Goal: Information Seeking & Learning: Learn about a topic

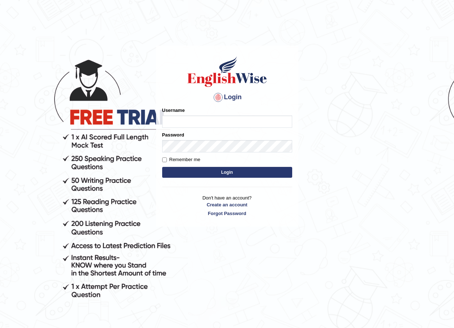
drag, startPoint x: 0, startPoint y: 0, endPoint x: 210, endPoint y: 117, distance: 240.3
click at [210, 117] on input "Username" at bounding box center [227, 121] width 130 height 12
type input "susmitas_parramatta"
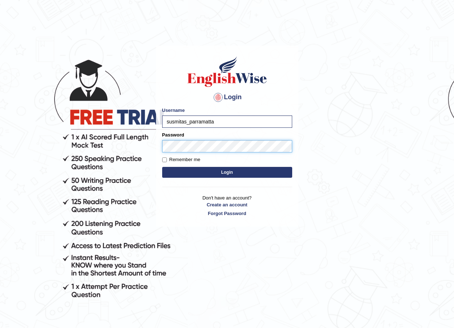
click at [162, 167] on button "Login" at bounding box center [227, 172] width 130 height 11
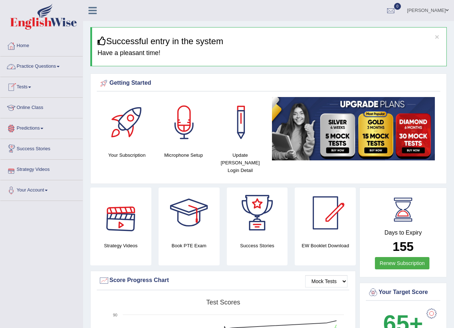
click at [45, 61] on link "Practice Questions" at bounding box center [41, 65] width 82 height 18
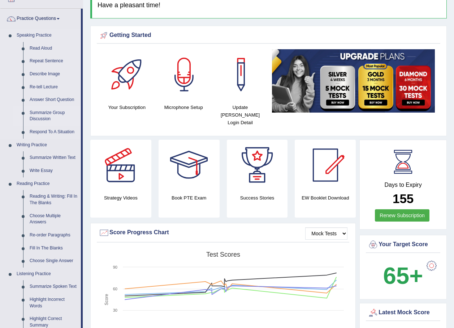
scroll to position [72, 0]
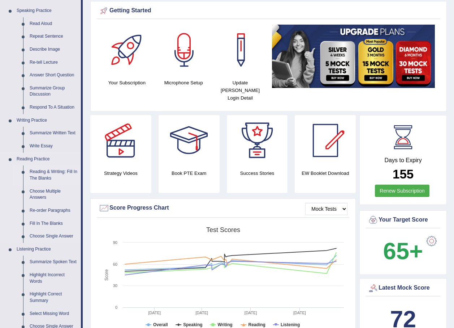
click at [44, 172] on link "Reading & Writing: Fill In The Blanks" at bounding box center [53, 174] width 55 height 19
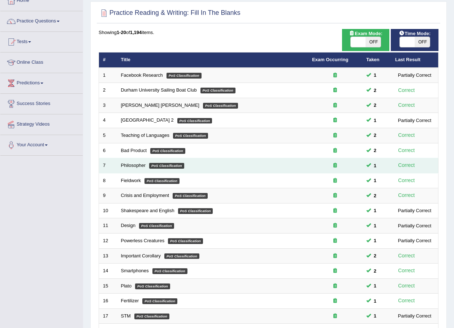
scroll to position [151, 0]
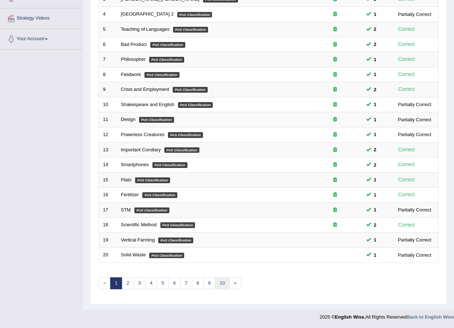
click at [221, 279] on link "10" at bounding box center [222, 283] width 14 height 12
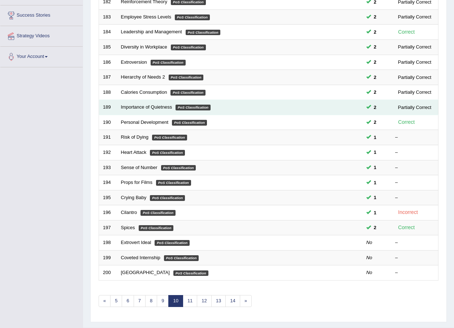
scroll to position [151, 0]
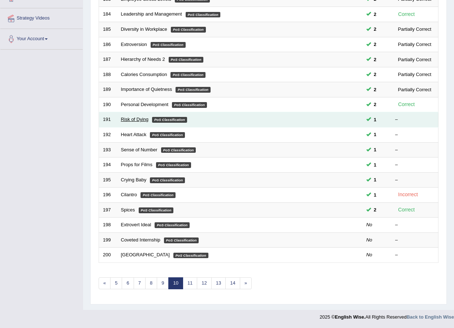
click at [138, 122] on link "Risk of Dying" at bounding box center [135, 118] width 28 height 5
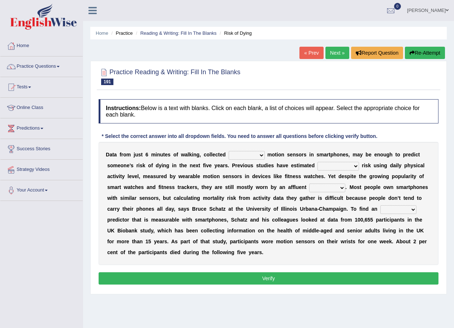
click at [251, 154] on select "of down off via" at bounding box center [247, 155] width 36 height 9
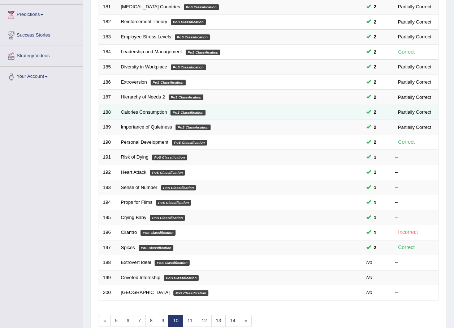
scroll to position [43, 0]
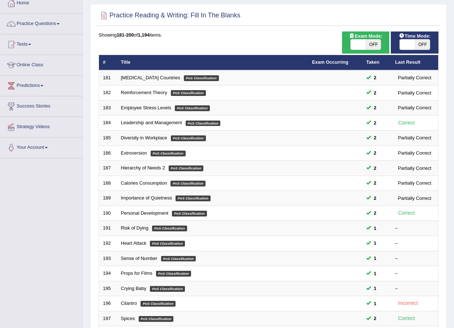
click at [406, 44] on span at bounding box center [407, 44] width 15 height 10
click at [409, 47] on span at bounding box center [407, 44] width 15 height 10
click at [408, 41] on span at bounding box center [407, 44] width 15 height 10
checkbox input "true"
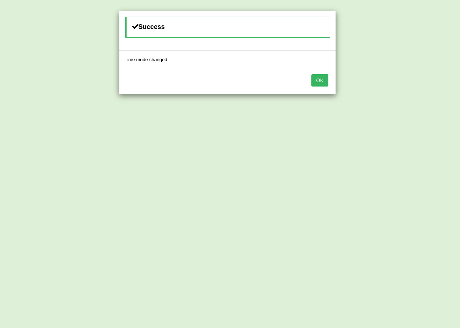
click at [323, 78] on button "OK" at bounding box center [319, 80] width 17 height 12
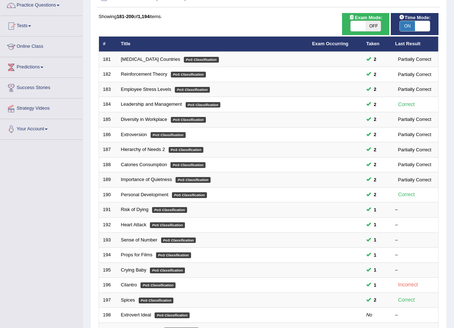
scroll to position [79, 0]
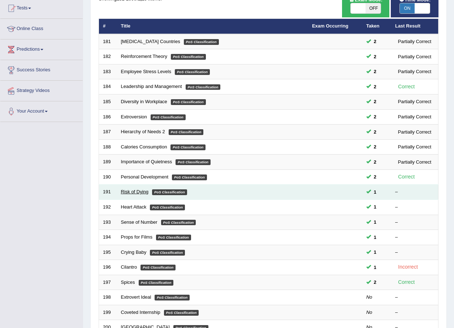
click at [132, 189] on link "Risk of Dying" at bounding box center [135, 191] width 28 height 5
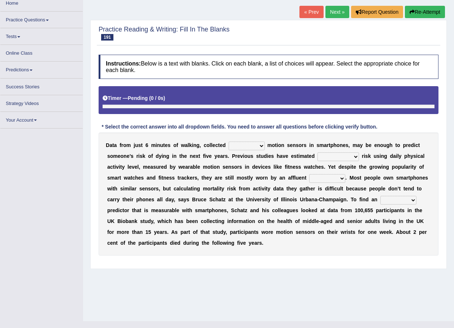
scroll to position [48, 0]
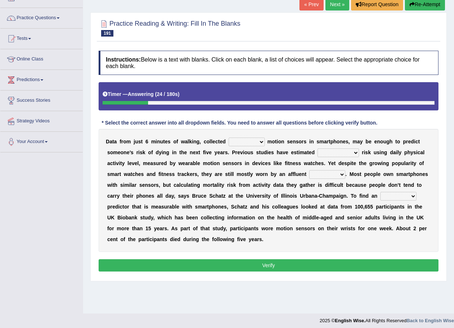
click at [254, 136] on div "D a t a f r o m j u s t 6 m i n u t e s o f w a l k i n g , c o l l e c t e d o…" at bounding box center [269, 190] width 340 height 123
click at [254, 139] on select "of down off via" at bounding box center [247, 141] width 36 height 9
click at [229, 137] on select "of down off via" at bounding box center [247, 141] width 36 height 9
click at [253, 138] on select "of down off via" at bounding box center [247, 141] width 36 height 9
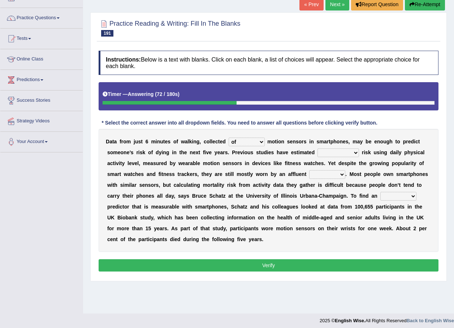
click at [253, 138] on select "of down off via" at bounding box center [247, 141] width 36 height 9
select select "via"
click at [229, 137] on select "of down off via" at bounding box center [247, 141] width 36 height 9
click at [236, 138] on select "of down off via" at bounding box center [247, 141] width 36 height 9
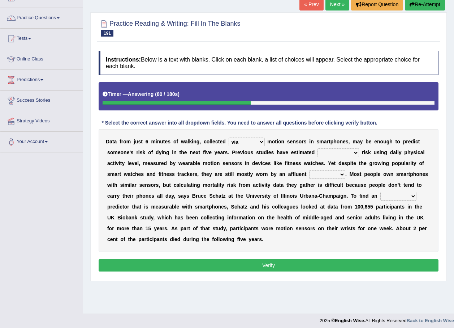
click at [318, 153] on select "mortality volatility notability compatibility" at bounding box center [339, 152] width 42 height 9
select select "mortality"
click at [318, 148] on select "mortality volatility notability compatibility" at bounding box center [339, 152] width 42 height 9
click at [318, 150] on select "mortality volatility notability compatibility" at bounding box center [339, 152] width 42 height 9
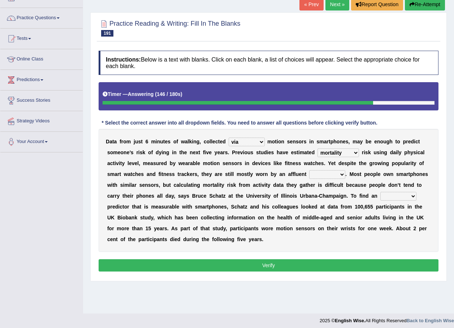
click at [309, 175] on select "minority region ethic majority" at bounding box center [327, 174] width 36 height 9
select select "minority"
click at [309, 170] on select "minority region ethic majority" at bounding box center [327, 174] width 36 height 9
click at [381, 194] on select "allocated alliterated alternative alleviated" at bounding box center [399, 196] width 36 height 9
click at [381, 192] on select "allocated alliterated alternative alleviated" at bounding box center [399, 196] width 36 height 9
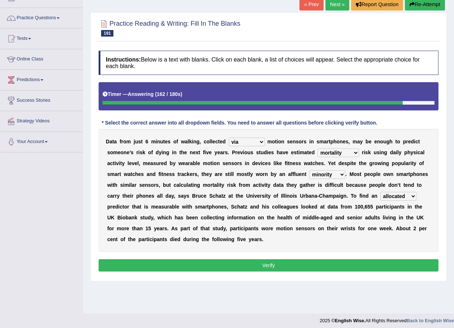
click at [381, 196] on select "allocated alliterated alternative alleviated" at bounding box center [399, 196] width 36 height 9
select select "alternative"
click at [381, 192] on select "allocated alliterated alternative alleviated" at bounding box center [399, 196] width 36 height 9
click at [309, 174] on select "minority region ethic majority" at bounding box center [327, 174] width 36 height 9
select select "region"
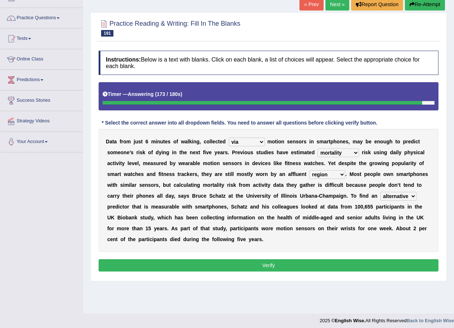
click at [309, 170] on select "minority region ethic majority" at bounding box center [327, 174] width 36 height 9
click at [309, 174] on select "minority region ethic majority" at bounding box center [327, 174] width 36 height 9
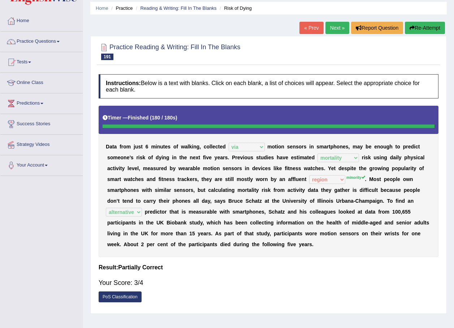
scroll to position [0, 0]
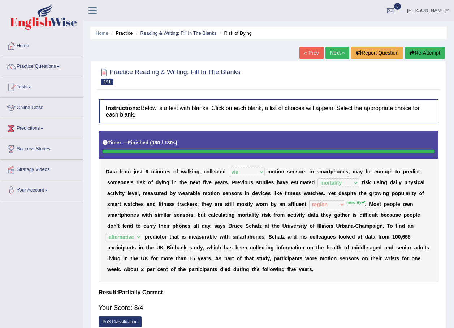
click at [337, 50] on link "Next »" at bounding box center [338, 53] width 24 height 12
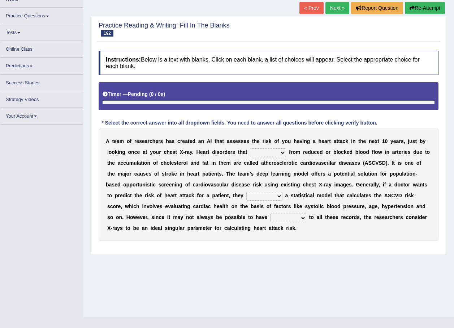
scroll to position [48, 0]
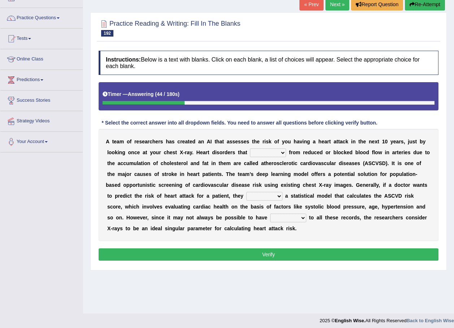
click at [246, 147] on div "A t e a m o f r e s e a r c h e r s h a s c r e a t e d a n A I t h a t a s s e…" at bounding box center [269, 185] width 340 height 112
click at [250, 150] on select "vary receive originate exempt" at bounding box center [268, 152] width 36 height 9
click at [250, 148] on select "vary receive originate exempt" at bounding box center [268, 152] width 36 height 9
click at [250, 154] on select "vary receive originate exempt" at bounding box center [268, 152] width 36 height 9
select select "originate"
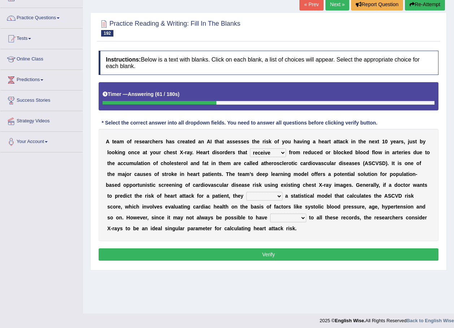
click at [250, 148] on select "vary receive originate exempt" at bounding box center [268, 152] width 36 height 9
click at [247, 194] on select "present suggest propose employ" at bounding box center [265, 196] width 36 height 9
click at [250, 153] on select "vary receive originate exempt" at bounding box center [268, 152] width 36 height 9
click at [247, 196] on select "present suggest propose employ" at bounding box center [265, 196] width 36 height 9
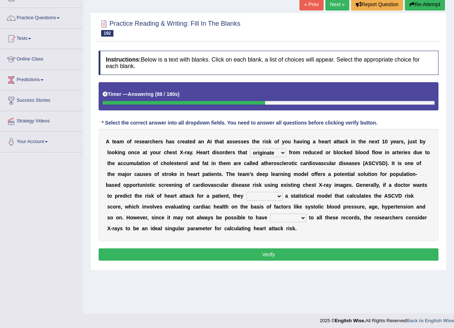
select select "present"
click at [247, 192] on select "present suggest propose employ" at bounding box center [265, 196] width 36 height 9
click at [247, 194] on select "present suggest propose employ" at bounding box center [265, 196] width 36 height 9
click at [270, 217] on select "right potential access room" at bounding box center [288, 217] width 36 height 9
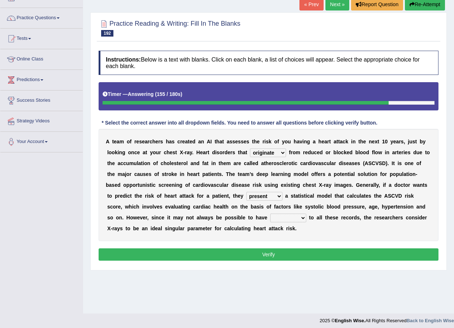
select select "right"
click at [270, 213] on select "right potential access room" at bounding box center [288, 217] width 36 height 9
click at [270, 218] on select "right potential access room" at bounding box center [288, 217] width 36 height 9
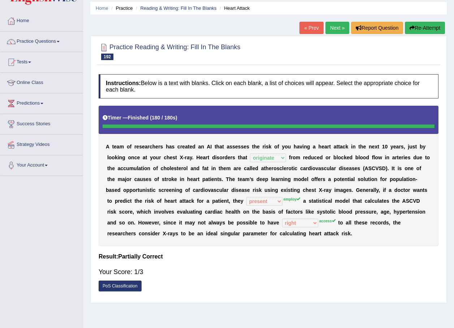
scroll to position [12, 0]
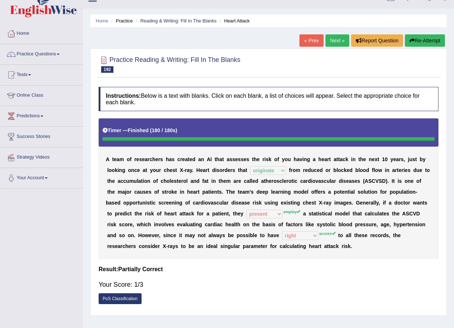
click at [337, 37] on link "Next »" at bounding box center [338, 40] width 24 height 12
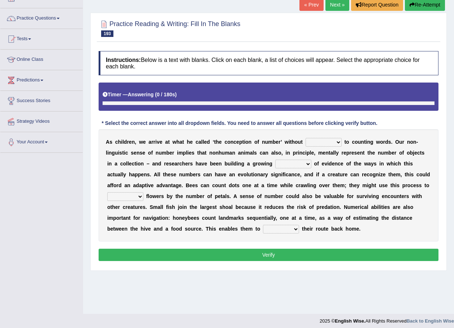
scroll to position [48, 0]
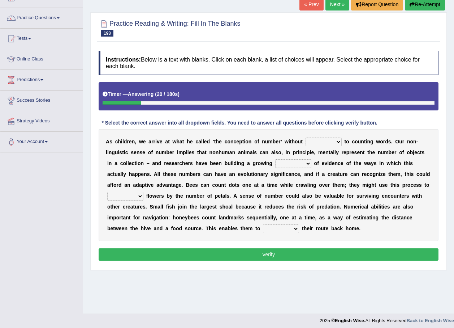
click at [306, 139] on select "discourse coarse recourse course" at bounding box center [324, 141] width 36 height 9
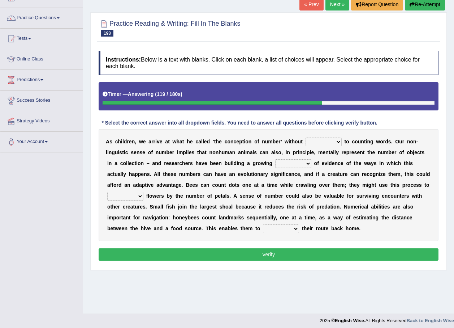
select select "course"
click at [306, 137] on select "discourse coarse recourse course" at bounding box center [324, 141] width 36 height 9
click at [316, 138] on select "discourse coarse recourse course" at bounding box center [324, 141] width 36 height 9
click at [275, 162] on select "need market body awareness" at bounding box center [293, 163] width 36 height 9
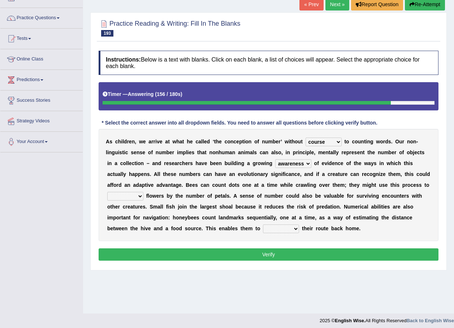
click at [275, 159] on select "need market body awareness" at bounding box center [293, 163] width 36 height 9
click at [275, 161] on select "need market body awareness" at bounding box center [293, 163] width 36 height 9
click at [275, 159] on select "need market body awareness" at bounding box center [293, 163] width 36 height 9
click at [275, 163] on select "need market body awareness" at bounding box center [293, 163] width 36 height 9
click at [275, 160] on select "need market body awareness" at bounding box center [293, 163] width 36 height 9
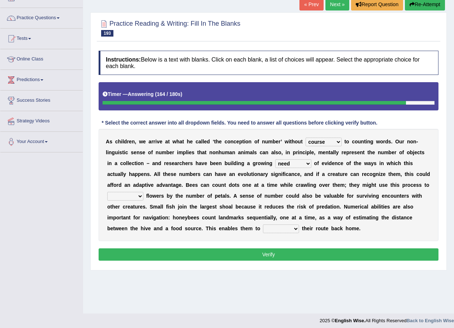
click at [275, 160] on select "need market body awareness" at bounding box center [293, 163] width 36 height 9
select select "awareness"
click at [275, 159] on select "need market body awareness" at bounding box center [293, 163] width 36 height 9
click at [388, 180] on div "A s c h i l d r e n , w e a r r i v e a t w h a t h e c a l l e d ‘ t h e c o n…" at bounding box center [269, 185] width 340 height 112
click at [144, 192] on select "value plant identify order" at bounding box center [125, 196] width 36 height 9
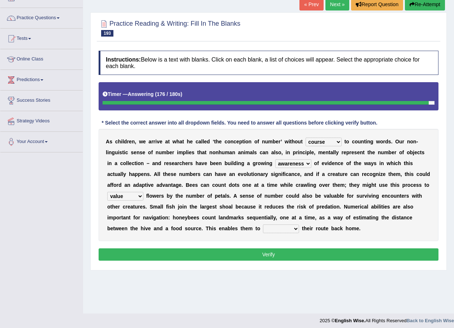
click at [144, 192] on select "value plant identify order" at bounding box center [125, 196] width 36 height 9
select select "order"
click at [144, 192] on select "value plant identify order" at bounding box center [125, 196] width 36 height 9
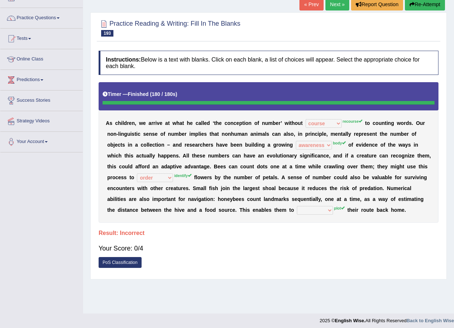
drag, startPoint x: 108, startPoint y: 114, endPoint x: 227, endPoint y: 172, distance: 132.4
click at [227, 172] on div "A s c h i l d r e n , w e a r r i v e a t w h a t h e c a l l e d ‘ t h e c o n…" at bounding box center [269, 152] width 340 height 140
click at [339, 4] on link "Next »" at bounding box center [338, 4] width 24 height 12
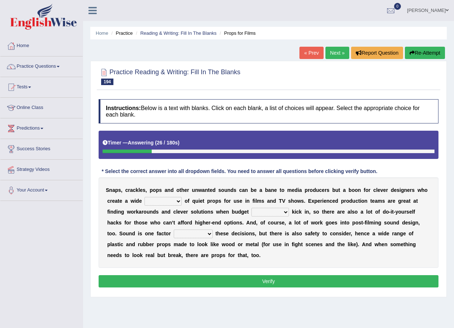
click at [149, 201] on select "range structure publication function" at bounding box center [163, 201] width 37 height 9
select select "range"
click at [145, 197] on select "range structure publication function" at bounding box center [163, 201] width 37 height 9
click at [252, 214] on select "services percents constraints events" at bounding box center [271, 212] width 38 height 9
click at [203, 186] on div "S n a p s , c r a c k l e s , p o p s a n d o t h e r u n w a n t e d s o u n d…" at bounding box center [269, 222] width 340 height 90
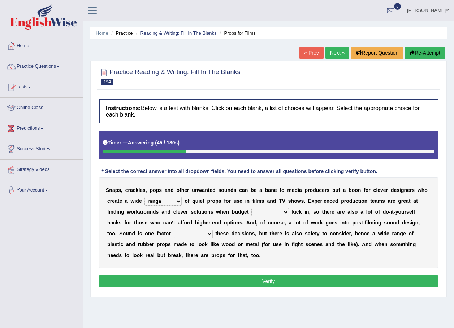
click at [252, 211] on select "services percents constraints events" at bounding box center [271, 212] width 38 height 9
click at [248, 191] on b at bounding box center [249, 190] width 3 height 6
click at [213, 229] on select "specializing removing driving celebrating" at bounding box center [193, 233] width 39 height 9
select select "driving"
click at [213, 229] on select "specializing removing driving celebrating" at bounding box center [193, 233] width 39 height 9
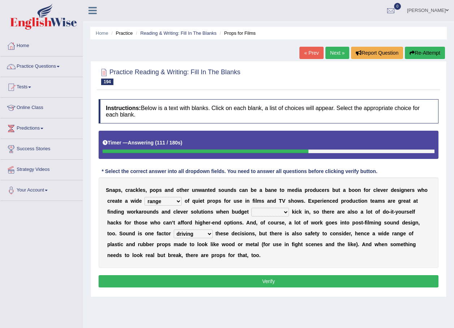
click at [213, 229] on select "specializing removing driving celebrating" at bounding box center [193, 233] width 39 height 9
click at [252, 208] on select "services percents constraints events" at bounding box center [271, 212] width 38 height 9
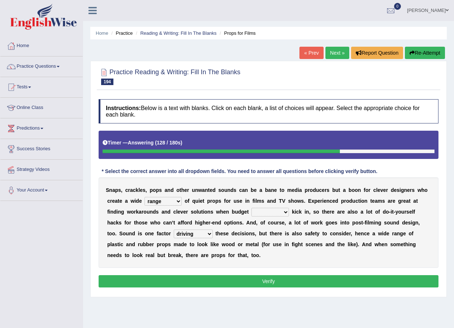
click at [252, 208] on select "services percents constraints events" at bounding box center [271, 212] width 38 height 9
select select "percents"
click at [252, 208] on select "services percents constraints events" at bounding box center [271, 212] width 38 height 9
click at [222, 275] on button "Verify" at bounding box center [269, 281] width 340 height 12
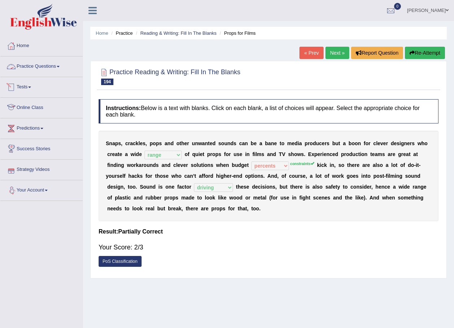
click at [50, 68] on link "Practice Questions" at bounding box center [41, 65] width 82 height 18
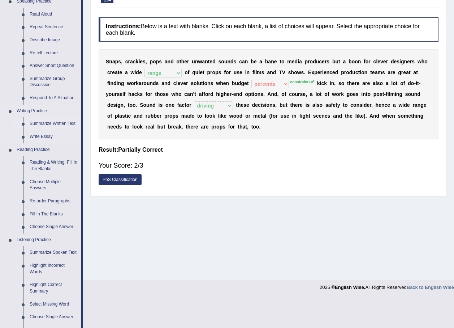
scroll to position [108, 0]
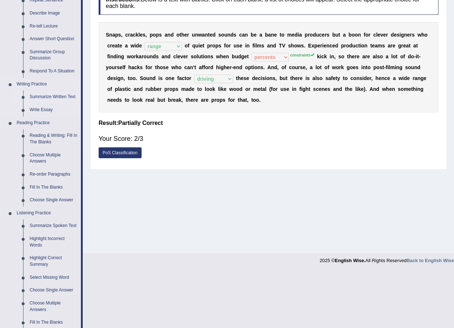
click at [48, 190] on link "Fill In The Blanks" at bounding box center [53, 187] width 55 height 13
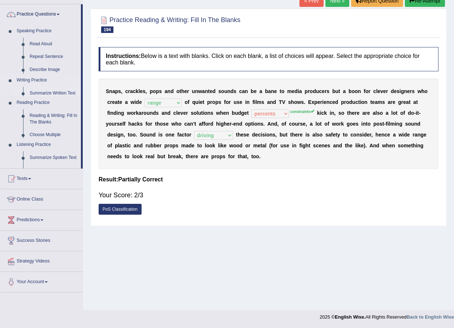
scroll to position [52, 0]
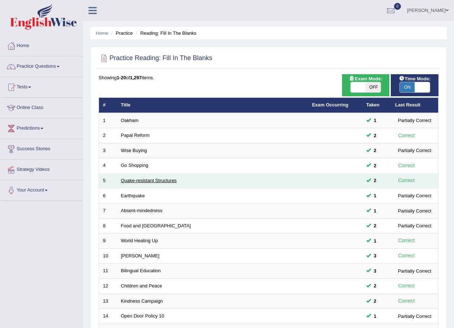
click at [172, 178] on link "Quake-resistant Structures" at bounding box center [149, 180] width 56 height 5
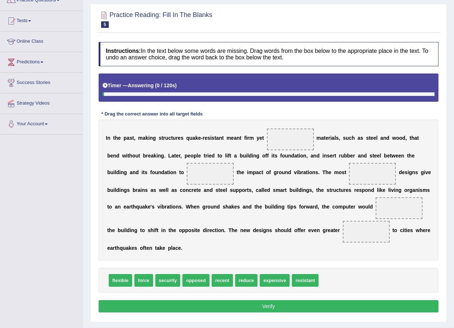
scroll to position [72, 0]
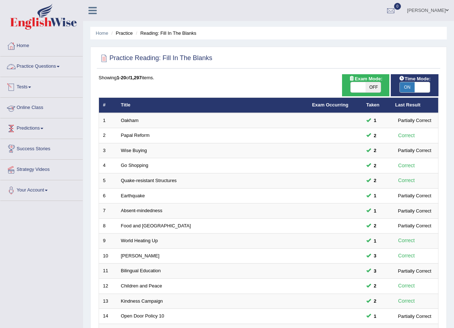
click at [38, 67] on link "Practice Questions" at bounding box center [41, 65] width 82 height 18
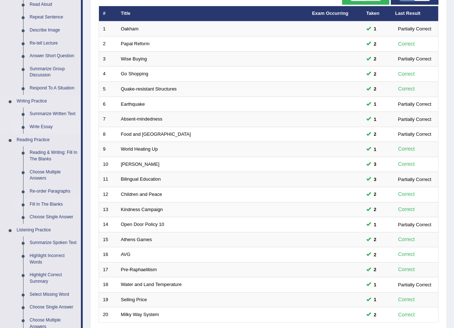
scroll to position [108, 0]
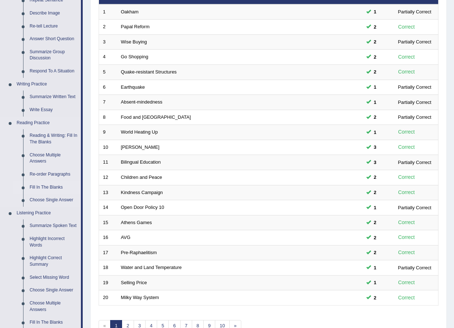
click at [44, 188] on link "Fill In The Blanks" at bounding box center [53, 187] width 55 height 13
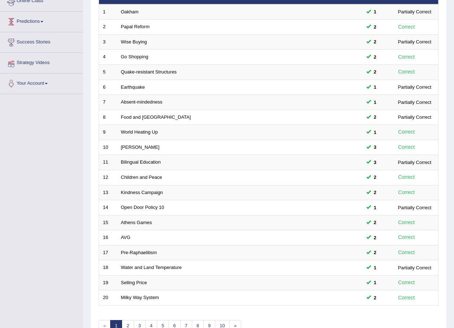
scroll to position [130, 0]
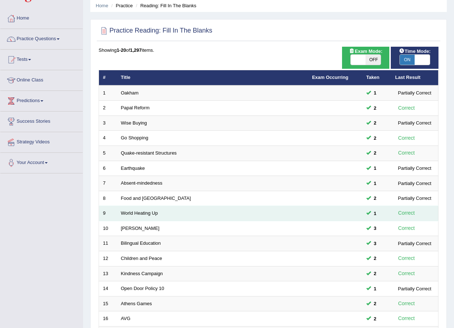
scroll to position [145, 0]
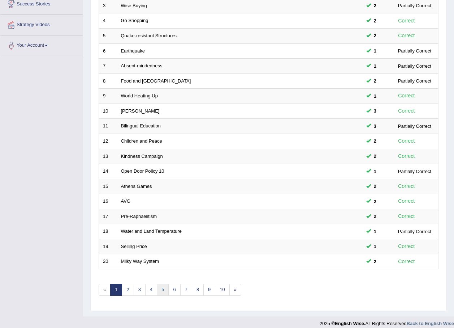
click at [157, 293] on link "5" at bounding box center [163, 289] width 12 height 12
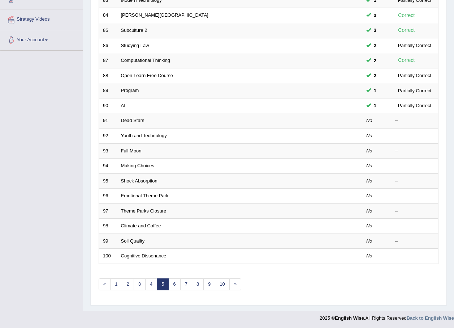
scroll to position [151, 0]
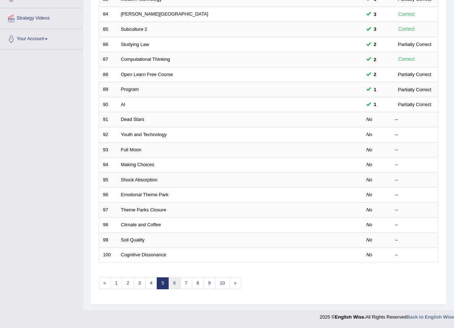
click at [176, 285] on link "6" at bounding box center [174, 283] width 12 height 12
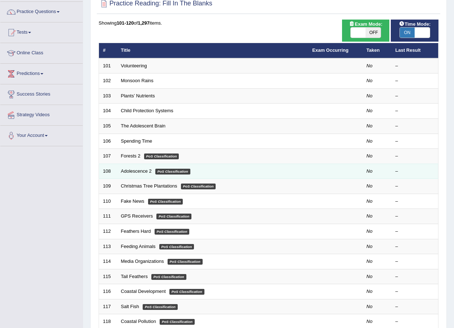
scroll to position [43, 0]
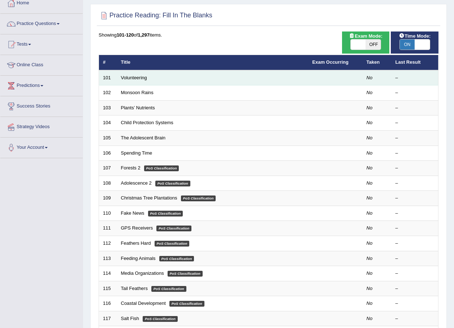
click at [141, 73] on td "Volunteering" at bounding box center [213, 77] width 192 height 15
click at [142, 75] on link "Volunteering" at bounding box center [134, 77] width 26 height 5
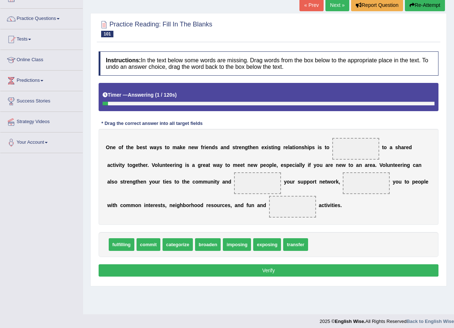
scroll to position [52, 0]
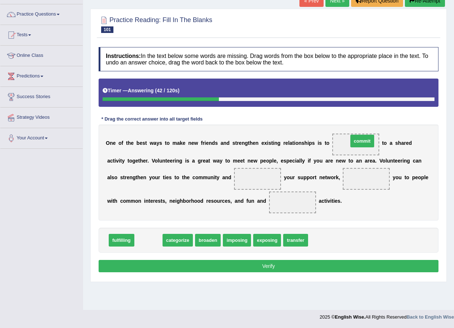
drag, startPoint x: 138, startPoint y: 238, endPoint x: 352, endPoint y: 139, distance: 235.8
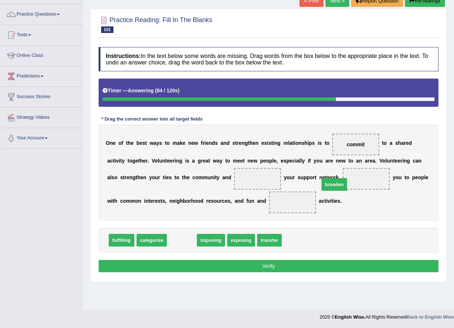
drag, startPoint x: 182, startPoint y: 240, endPoint x: 333, endPoint y: 184, distance: 161.3
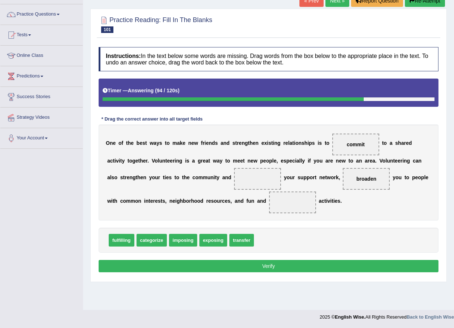
click at [120, 239] on span "fulfilling" at bounding box center [122, 240] width 26 height 13
drag, startPoint x: 205, startPoint y: 239, endPoint x: 243, endPoint y: 199, distance: 55.2
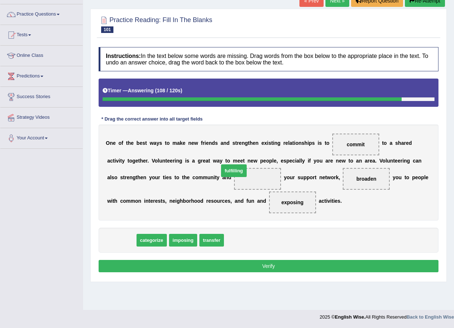
drag, startPoint x: 124, startPoint y: 239, endPoint x: 230, endPoint y: 171, distance: 126.1
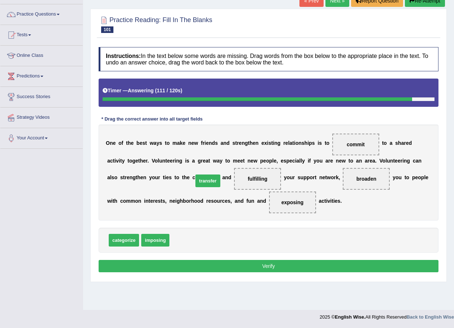
drag, startPoint x: 183, startPoint y: 240, endPoint x: 206, endPoint y: 181, distance: 63.9
click at [183, 239] on span "fulfilling" at bounding box center [185, 240] width 26 height 13
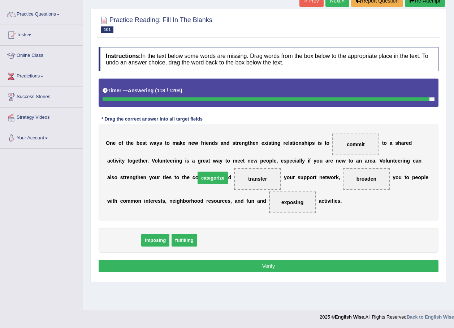
drag, startPoint x: 126, startPoint y: 241, endPoint x: 215, endPoint y: 179, distance: 108.5
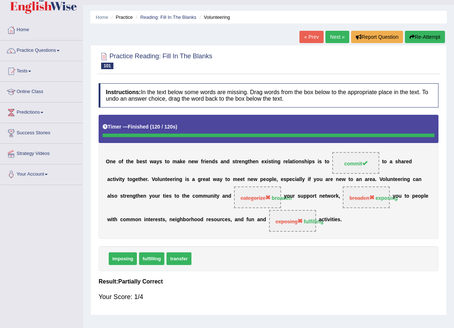
scroll to position [0, 0]
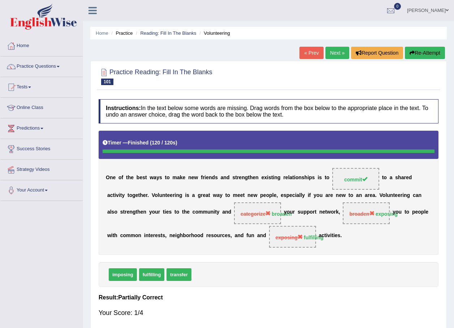
click at [419, 54] on button "Re-Attempt" at bounding box center [425, 53] width 40 height 12
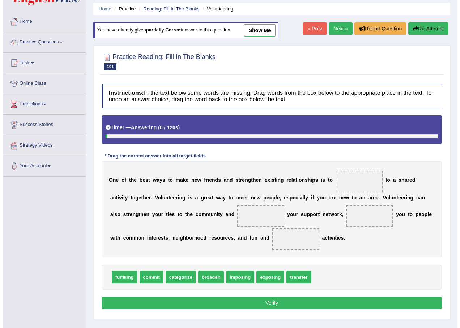
scroll to position [52, 0]
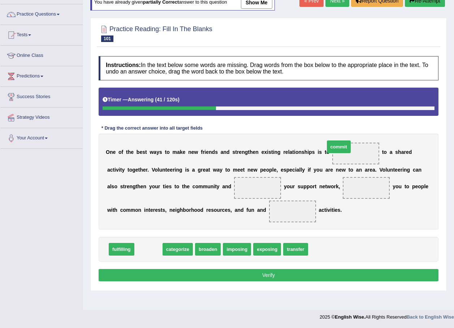
drag, startPoint x: 146, startPoint y: 250, endPoint x: 336, endPoint y: 148, distance: 216.3
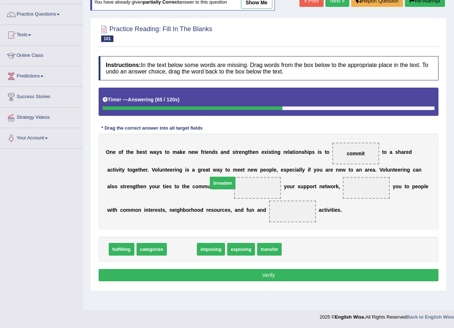
drag, startPoint x: 181, startPoint y: 249, endPoint x: 224, endPoint y: 180, distance: 80.9
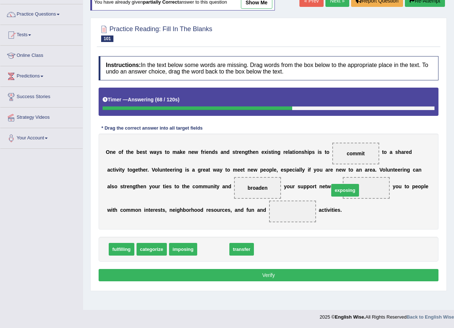
drag, startPoint x: 213, startPoint y: 249, endPoint x: 332, endPoint y: 188, distance: 133.2
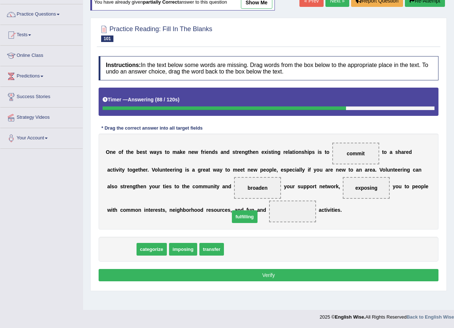
drag, startPoint x: 117, startPoint y: 247, endPoint x: 243, endPoint y: 214, distance: 129.4
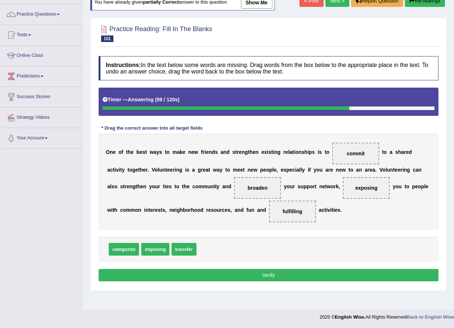
click at [251, 273] on button "Verify" at bounding box center [269, 275] width 340 height 12
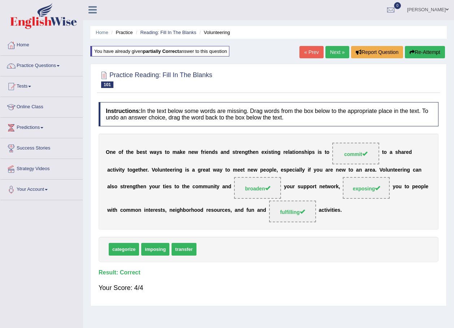
scroll to position [0, 0]
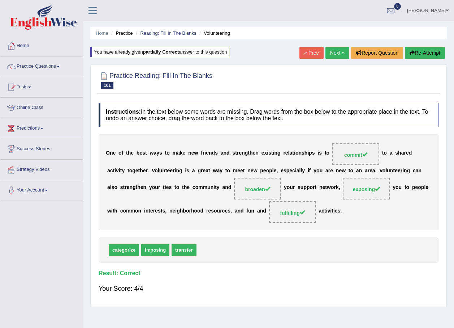
click at [333, 51] on link "Next »" at bounding box center [338, 53] width 24 height 12
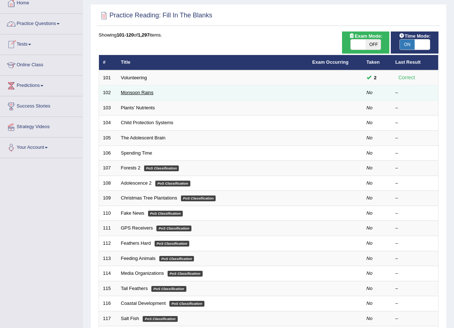
click at [148, 93] on link "Monsoon Rains" at bounding box center [137, 92] width 33 height 5
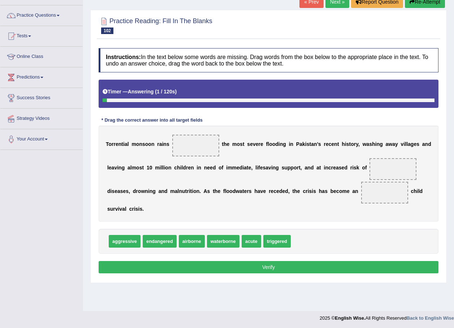
scroll to position [52, 0]
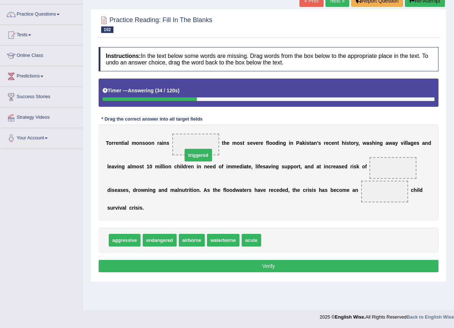
drag, startPoint x: 273, startPoint y: 229, endPoint x: 206, endPoint y: 132, distance: 118.0
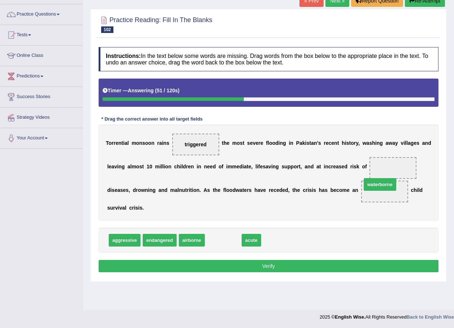
drag, startPoint x: 215, startPoint y: 230, endPoint x: 372, endPoint y: 174, distance: 166.5
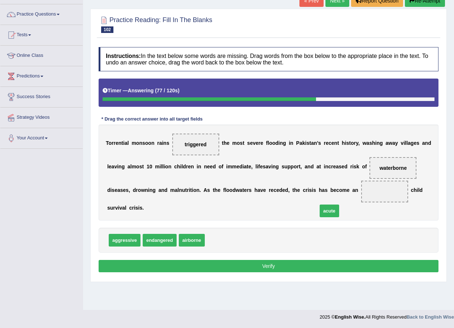
drag, startPoint x: 216, startPoint y: 228, endPoint x: 330, endPoint y: 196, distance: 119.1
click at [319, 260] on button "Verify" at bounding box center [269, 266] width 340 height 12
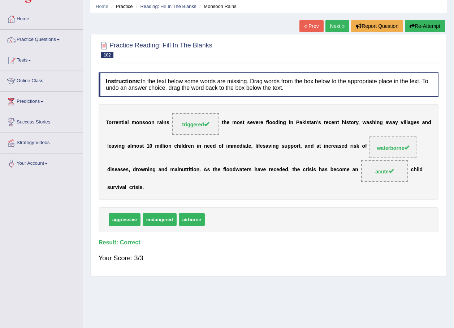
scroll to position [0, 0]
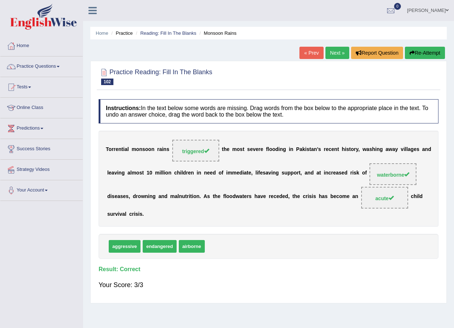
click at [339, 51] on link "Next »" at bounding box center [338, 53] width 24 height 12
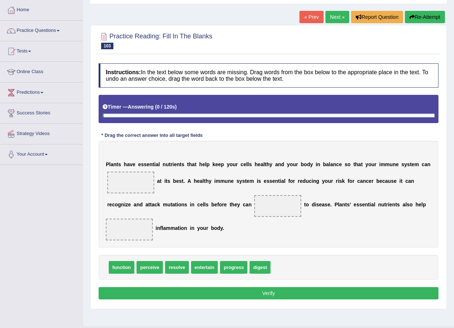
scroll to position [36, 0]
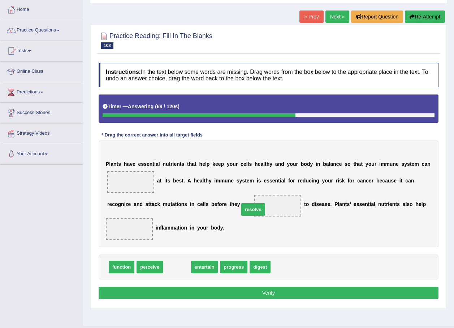
drag, startPoint x: 172, startPoint y: 268, endPoint x: 248, endPoint y: 210, distance: 95.5
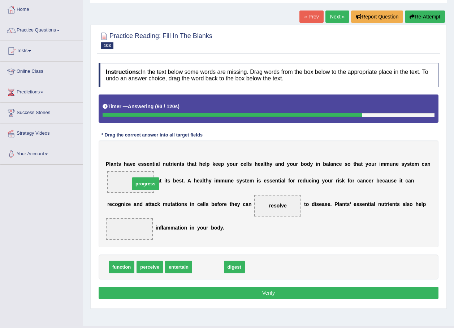
drag, startPoint x: 208, startPoint y: 267, endPoint x: 145, endPoint y: 184, distance: 104.0
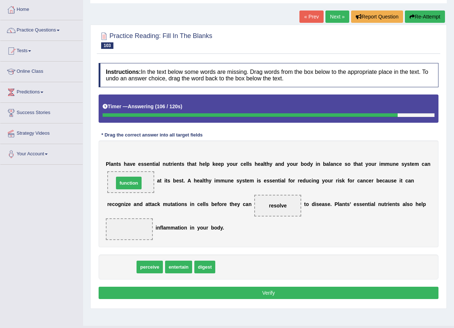
drag, startPoint x: 123, startPoint y: 266, endPoint x: 130, endPoint y: 182, distance: 84.5
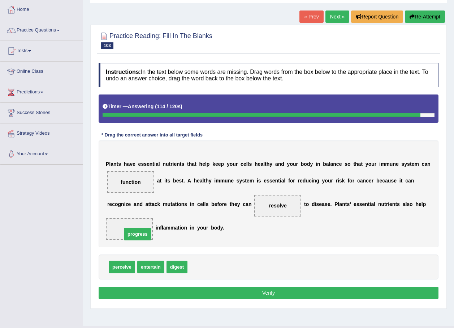
drag, startPoint x: 203, startPoint y: 267, endPoint x: 138, endPoint y: 228, distance: 75.9
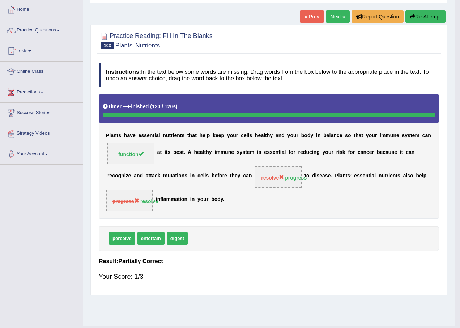
drag, startPoint x: 176, startPoint y: 270, endPoint x: 154, endPoint y: 251, distance: 29.5
click at [154, 251] on div "Home Practice Reading: Fill In The Blanks Plants’ Nutrients « Prev Next » Repor…" at bounding box center [268, 145] width 371 height 362
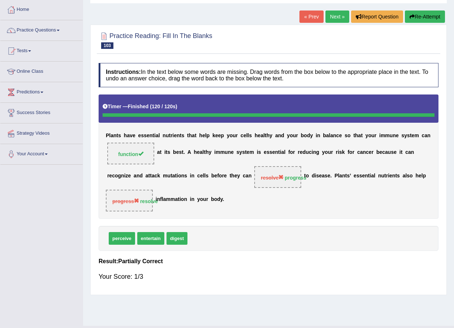
click at [334, 19] on link "Next »" at bounding box center [338, 16] width 24 height 12
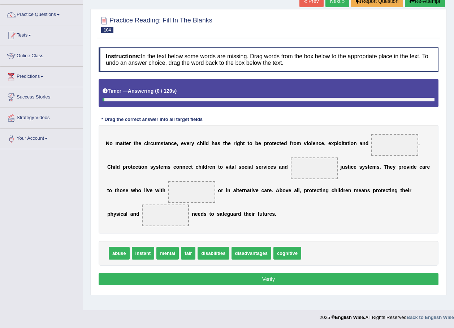
scroll to position [52, 0]
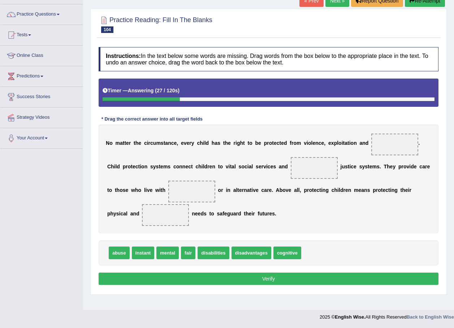
click at [373, 144] on span at bounding box center [395, 144] width 47 height 22
drag, startPoint x: 210, startPoint y: 254, endPoint x: 379, endPoint y: 155, distance: 196.0
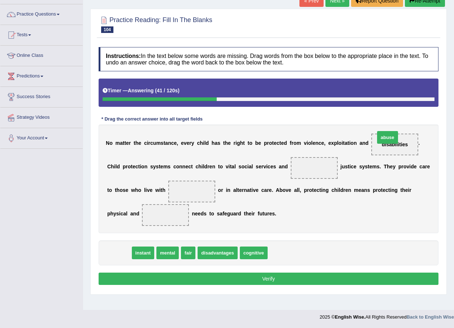
drag, startPoint x: 115, startPoint y: 253, endPoint x: 383, endPoint y: 140, distance: 291.4
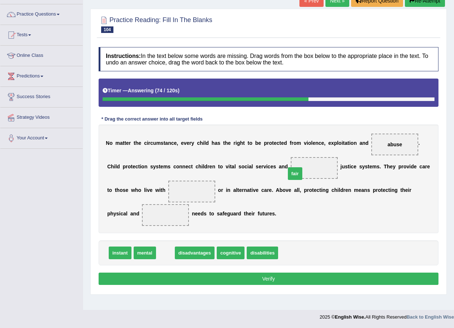
drag, startPoint x: 164, startPoint y: 254, endPoint x: 294, endPoint y: 175, distance: 152.0
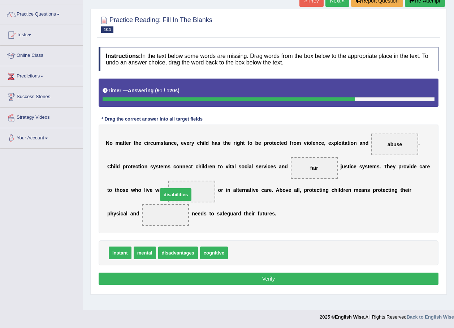
drag, startPoint x: 238, startPoint y: 254, endPoint x: 168, endPoint y: 196, distance: 91.1
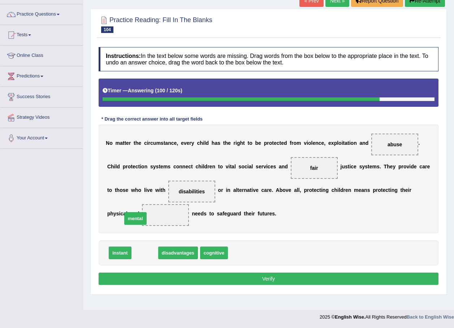
drag, startPoint x: 141, startPoint y: 250, endPoint x: 131, endPoint y: 216, distance: 35.6
drag, startPoint x: 159, startPoint y: 253, endPoint x: 168, endPoint y: 256, distance: 9.5
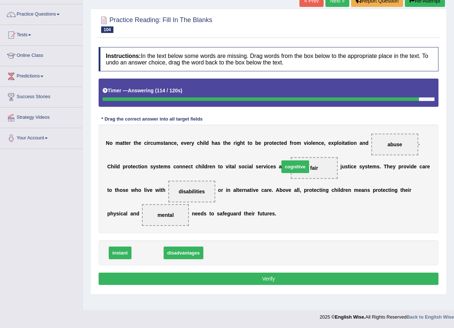
drag, startPoint x: 149, startPoint y: 253, endPoint x: 296, endPoint y: 166, distance: 170.2
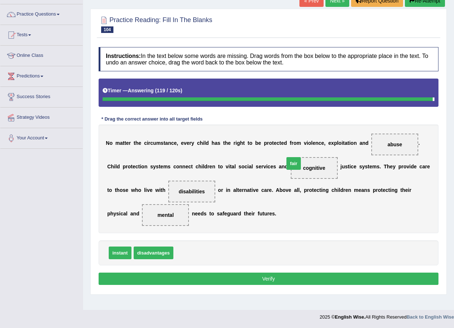
drag, startPoint x: 183, startPoint y: 255, endPoint x: 295, endPoint y: 163, distance: 144.7
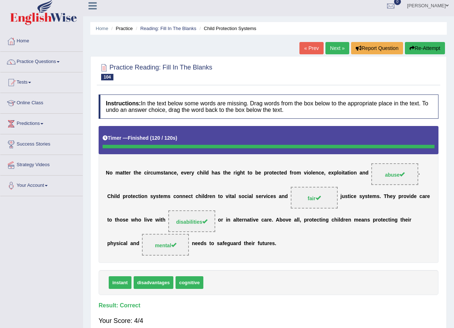
scroll to position [0, 0]
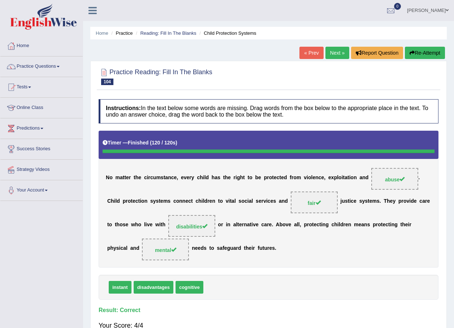
click at [332, 57] on link "Next »" at bounding box center [338, 53] width 24 height 12
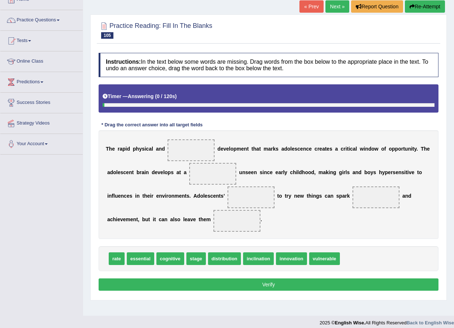
scroll to position [52, 0]
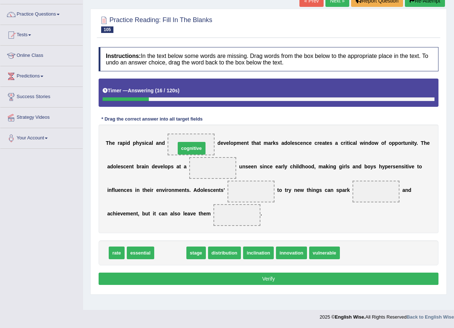
drag, startPoint x: 174, startPoint y: 251, endPoint x: 196, endPoint y: 144, distance: 109.5
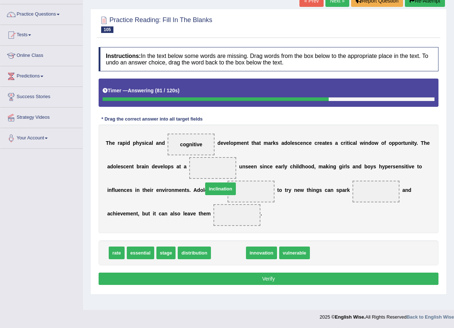
drag, startPoint x: 227, startPoint y: 251, endPoint x: 219, endPoint y: 187, distance: 64.5
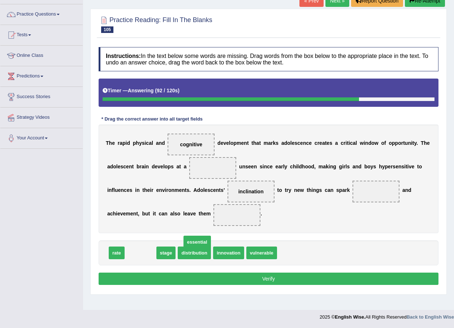
drag, startPoint x: 132, startPoint y: 252, endPoint x: 323, endPoint y: 226, distance: 192.3
click at [211, 235] on span "essential" at bounding box center [197, 241] width 27 height 13
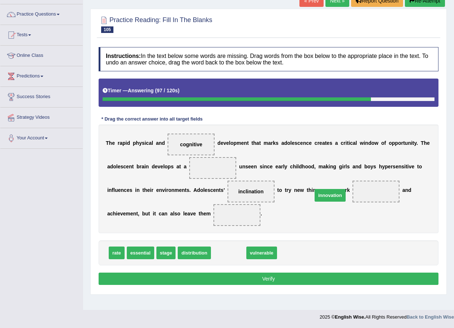
drag, startPoint x: 231, startPoint y: 254, endPoint x: 332, endPoint y: 196, distance: 116.7
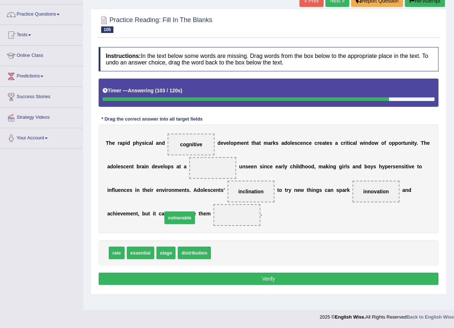
drag, startPoint x: 223, startPoint y: 253, endPoint x: 175, endPoint y: 218, distance: 60.1
drag, startPoint x: 166, startPoint y: 254, endPoint x: 207, endPoint y: 171, distance: 92.8
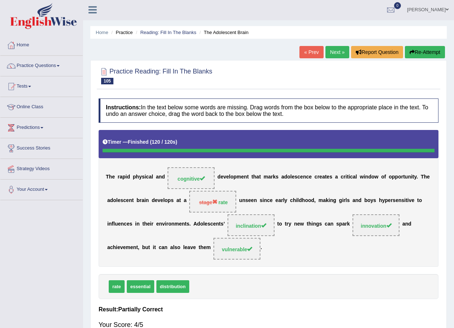
scroll to position [0, 0]
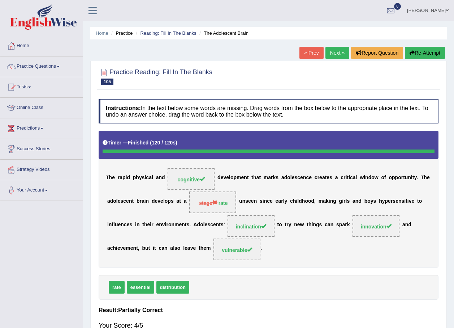
click at [338, 57] on link "Next »" at bounding box center [338, 53] width 24 height 12
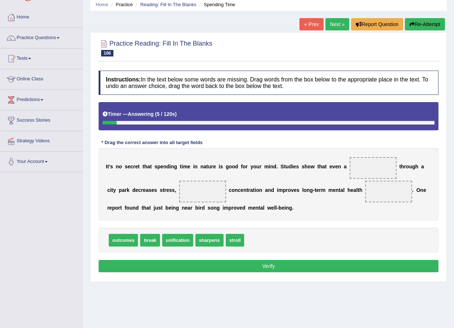
scroll to position [52, 0]
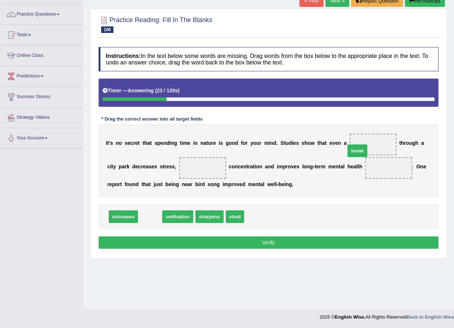
drag, startPoint x: 149, startPoint y: 218, endPoint x: 356, endPoint y: 152, distance: 218.0
drag, startPoint x: 354, startPoint y: 163, endPoint x: 355, endPoint y: 144, distance: 19.2
click at [355, 141] on div "I t ’ s n o s e c r e t t h a t s p e n d i n g t i m e i n n a t u r e i s g o…" at bounding box center [269, 160] width 340 height 72
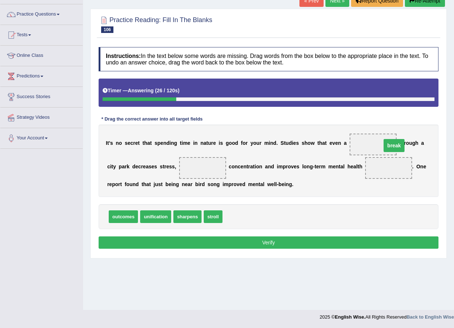
drag, startPoint x: 350, startPoint y: 166, endPoint x: 355, endPoint y: 143, distance: 23.1
drag, startPoint x: 183, startPoint y: 215, endPoint x: 180, endPoint y: 170, distance: 44.9
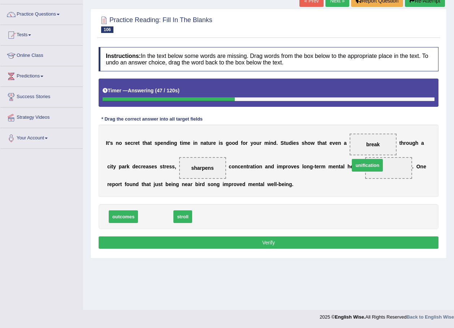
drag, startPoint x: 155, startPoint y: 218, endPoint x: 365, endPoint y: 167, distance: 216.9
click at [115, 217] on span "outcomes" at bounding box center [123, 216] width 29 height 13
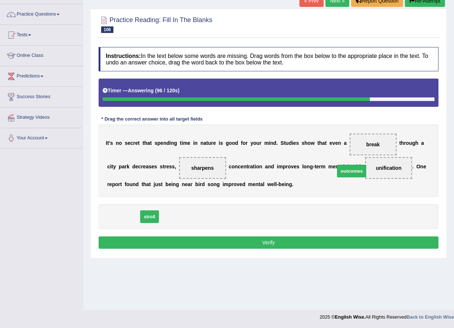
drag, startPoint x: 122, startPoint y: 219, endPoint x: 351, endPoint y: 174, distance: 233.0
click at [268, 242] on button "Verify" at bounding box center [269, 242] width 340 height 12
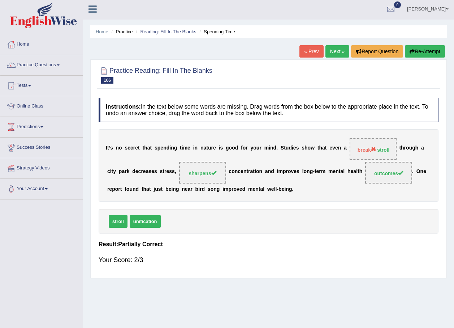
scroll to position [0, 0]
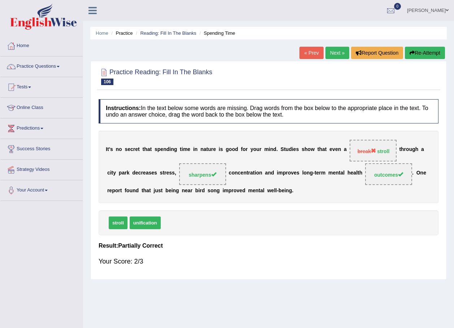
click at [338, 47] on link "Next »" at bounding box center [338, 53] width 24 height 12
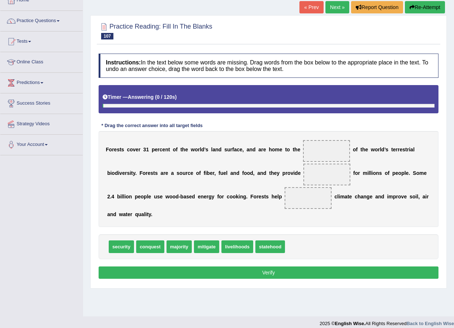
scroll to position [52, 0]
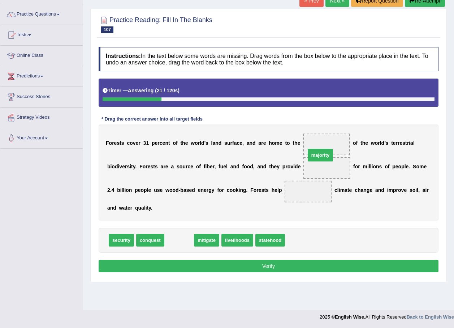
drag, startPoint x: 174, startPoint y: 231, endPoint x: 316, endPoint y: 146, distance: 164.9
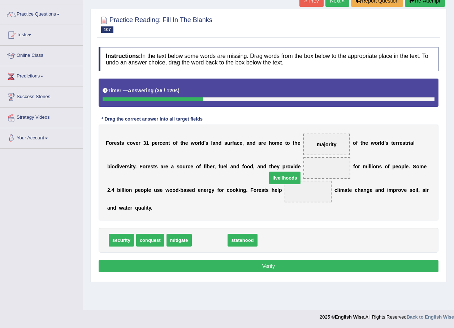
drag, startPoint x: 204, startPoint y: 230, endPoint x: 279, endPoint y: 168, distance: 97.6
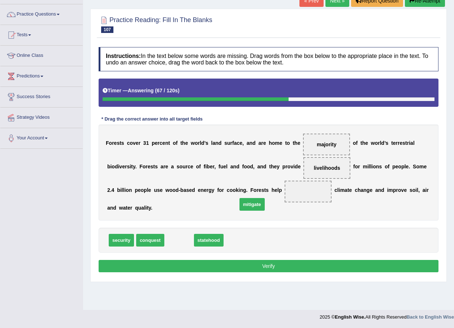
drag, startPoint x: 175, startPoint y: 231, endPoint x: 251, endPoint y: 194, distance: 83.8
click at [262, 260] on button "Verify" at bounding box center [269, 266] width 340 height 12
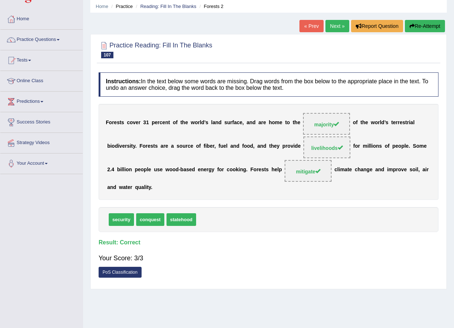
scroll to position [0, 0]
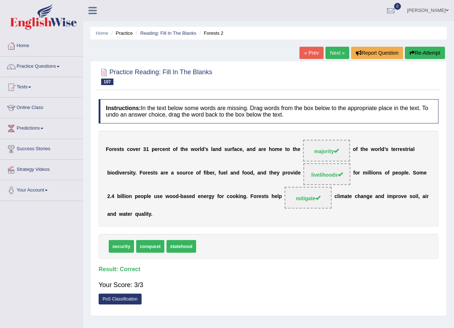
click at [332, 56] on link "Next »" at bounding box center [338, 53] width 24 height 12
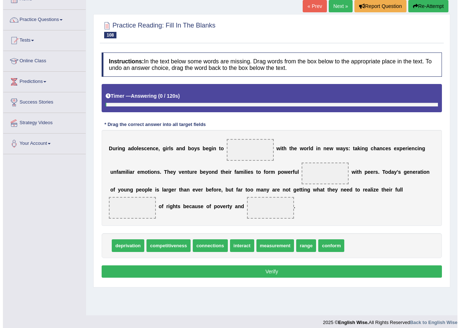
scroll to position [52, 0]
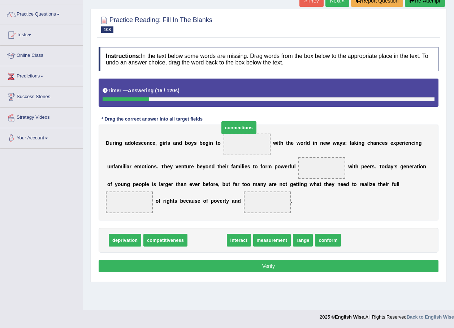
drag, startPoint x: 202, startPoint y: 255, endPoint x: 234, endPoint y: 142, distance: 116.8
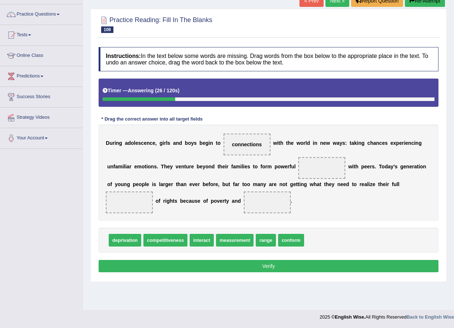
click at [236, 136] on span "connections" at bounding box center [247, 144] width 47 height 22
drag, startPoint x: 237, startPoint y: 140, endPoint x: 281, endPoint y: 213, distance: 85.1
click at [281, 213] on div "D u r i n g a d o l e s c e n c e , g i r l s a n d b o y s b e g i n t o conne…" at bounding box center [269, 172] width 340 height 96
drag, startPoint x: 238, startPoint y: 143, endPoint x: 321, endPoint y: 256, distance: 140.9
click at [287, 246] on span "conform" at bounding box center [291, 240] width 26 height 13
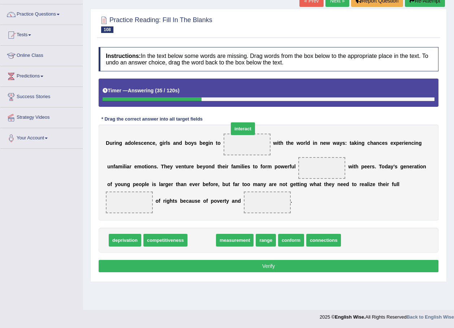
drag, startPoint x: 194, startPoint y: 249, endPoint x: 235, endPoint y: 140, distance: 117.0
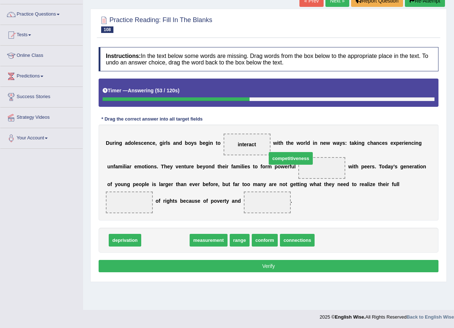
drag, startPoint x: 158, startPoint y: 251, endPoint x: 285, endPoint y: 167, distance: 151.3
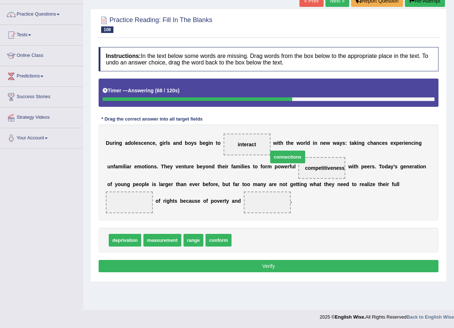
drag, startPoint x: 240, startPoint y: 256, endPoint x: 279, endPoint y: 173, distance: 92.0
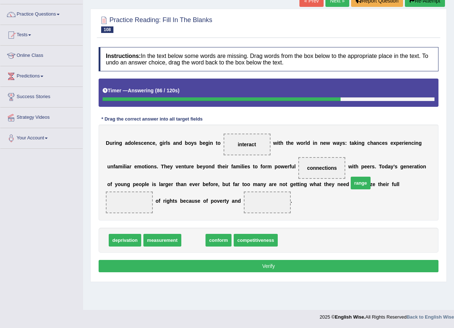
drag, startPoint x: 193, startPoint y: 255, endPoint x: 361, endPoint y: 197, distance: 177.5
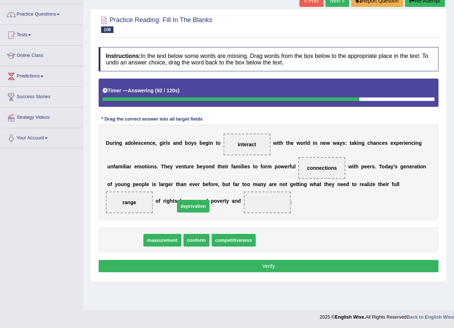
drag, startPoint x: 122, startPoint y: 252, endPoint x: 183, endPoint y: 216, distance: 71.5
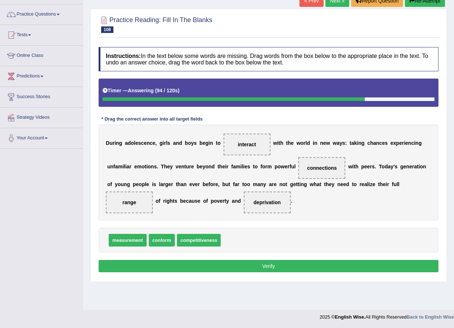
click at [263, 272] on button "Verify" at bounding box center [269, 266] width 340 height 12
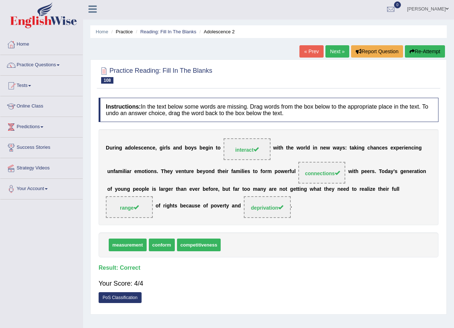
scroll to position [0, 0]
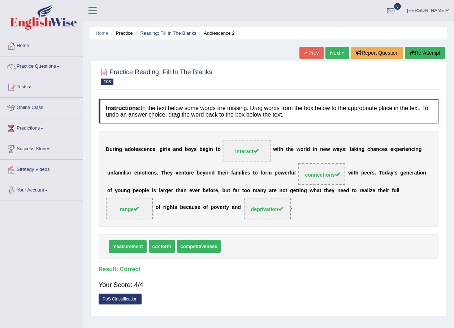
click at [338, 54] on link "Next »" at bounding box center [338, 53] width 24 height 12
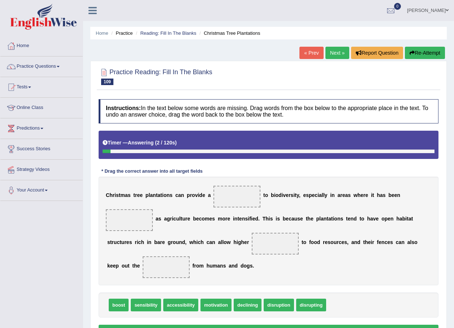
scroll to position [36, 0]
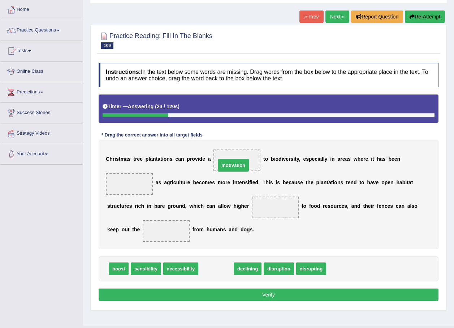
drag, startPoint x: 203, startPoint y: 268, endPoint x: 221, endPoint y: 164, distance: 104.8
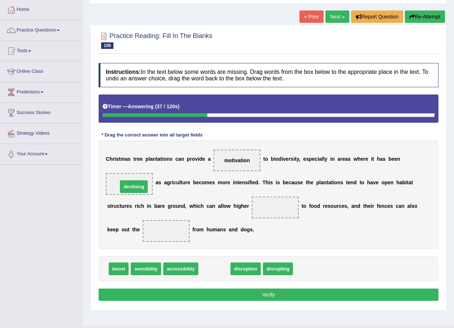
drag, startPoint x: 212, startPoint y: 270, endPoint x: 132, endPoint y: 184, distance: 117.4
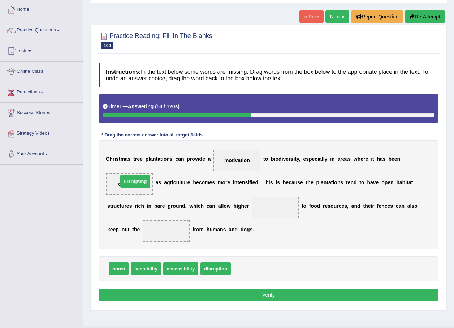
drag, startPoint x: 237, startPoint y: 270, endPoint x: 124, endPoint y: 183, distance: 142.7
click at [118, 269] on span "boost" at bounding box center [119, 268] width 20 height 13
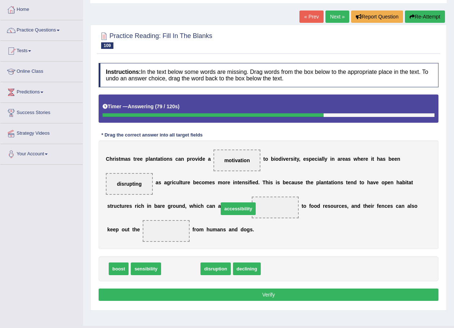
drag, startPoint x: 171, startPoint y: 272, endPoint x: 230, endPoint y: 212, distance: 84.1
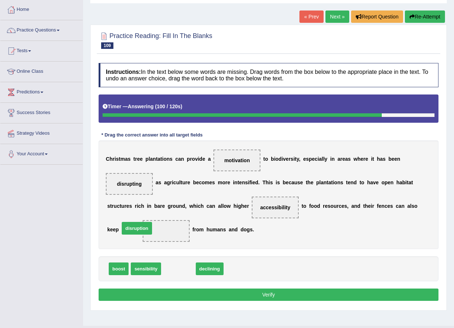
drag, startPoint x: 172, startPoint y: 270, endPoint x: 131, endPoint y: 230, distance: 58.0
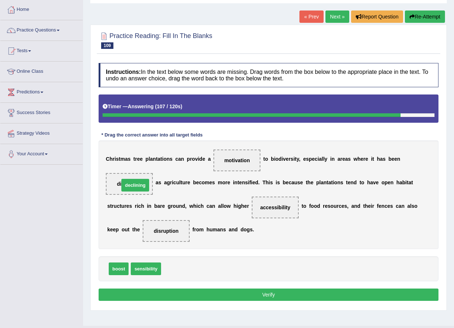
drag, startPoint x: 176, startPoint y: 270, endPoint x: 131, endPoint y: 187, distance: 95.1
click at [255, 294] on button "Verify" at bounding box center [269, 294] width 340 height 12
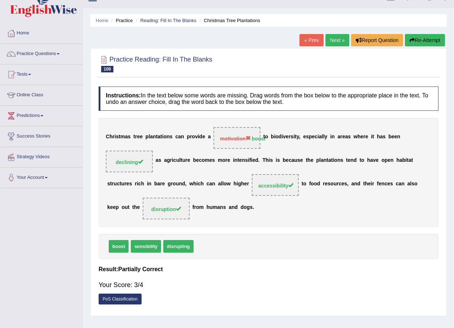
scroll to position [0, 0]
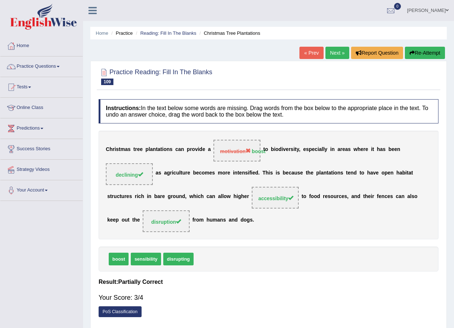
click at [334, 53] on link "Next »" at bounding box center [338, 53] width 24 height 12
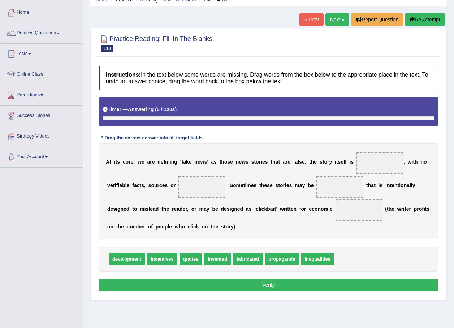
scroll to position [52, 0]
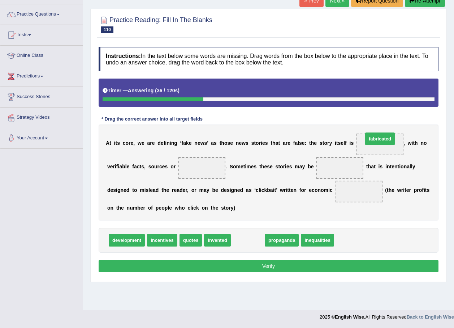
drag, startPoint x: 237, startPoint y: 240, endPoint x: 369, endPoint y: 138, distance: 166.6
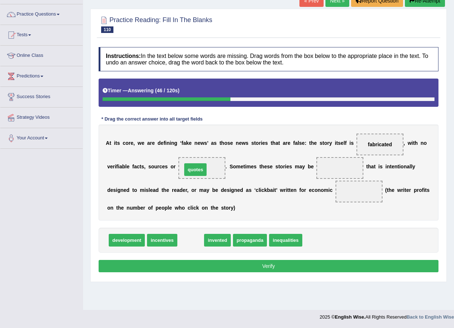
drag, startPoint x: 188, startPoint y: 241, endPoint x: 193, endPoint y: 170, distance: 70.7
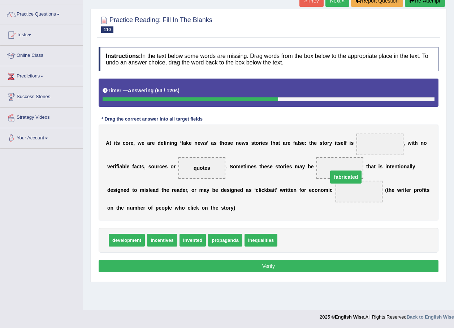
drag, startPoint x: 367, startPoint y: 141, endPoint x: 337, endPoint y: 163, distance: 37.4
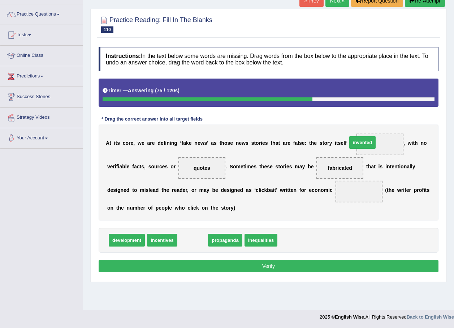
drag, startPoint x: 187, startPoint y: 238, endPoint x: 358, endPoint y: 140, distance: 196.7
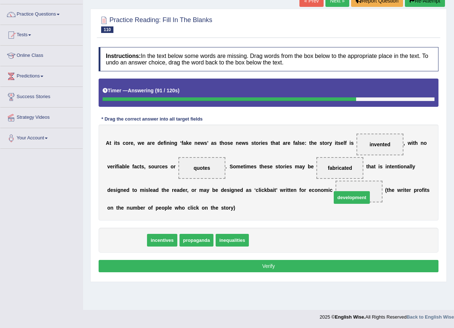
drag, startPoint x: 114, startPoint y: 238, endPoint x: 339, endPoint y: 195, distance: 229.2
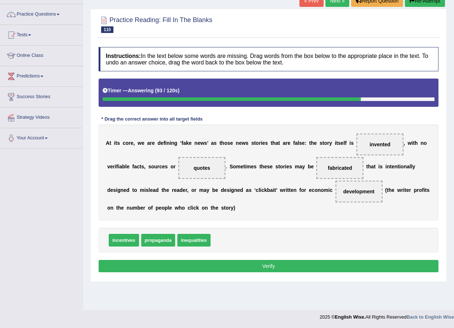
click at [308, 268] on button "Verify" at bounding box center [269, 266] width 340 height 12
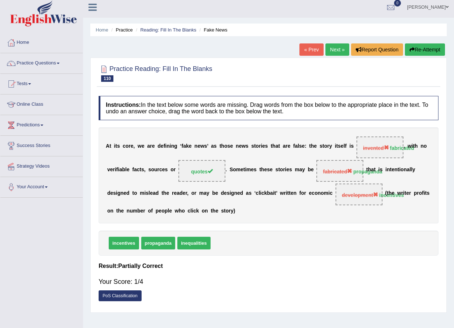
scroll to position [0, 0]
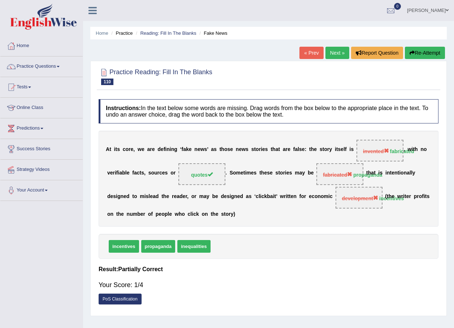
click at [334, 51] on link "Next »" at bounding box center [338, 53] width 24 height 12
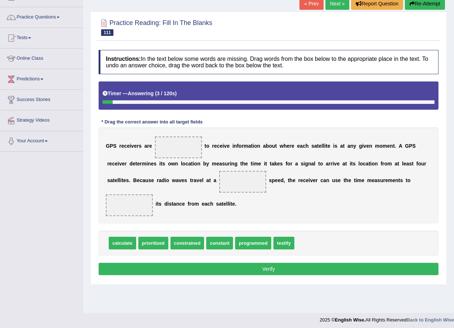
scroll to position [52, 0]
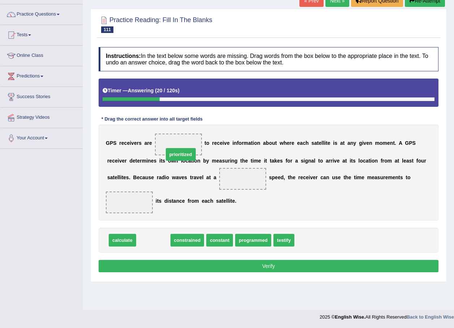
drag, startPoint x: 158, startPoint y: 229, endPoint x: 185, endPoint y: 143, distance: 90.0
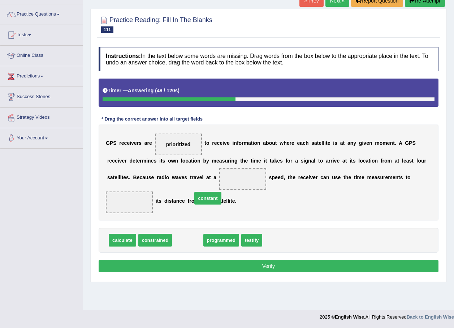
drag, startPoint x: 184, startPoint y: 227, endPoint x: 208, endPoint y: 185, distance: 48.3
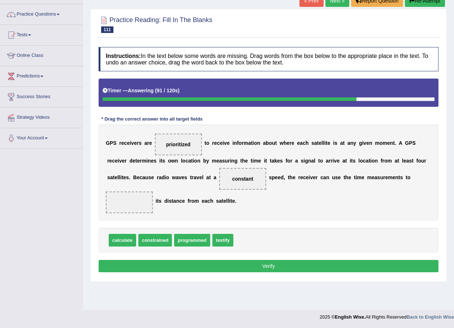
drag, startPoint x: 215, startPoint y: 228, endPoint x: 191, endPoint y: 234, distance: 24.7
drag, startPoint x: 113, startPoint y: 228, endPoint x: 414, endPoint y: 179, distance: 304.8
click at [308, 260] on button "Verify" at bounding box center [269, 266] width 340 height 12
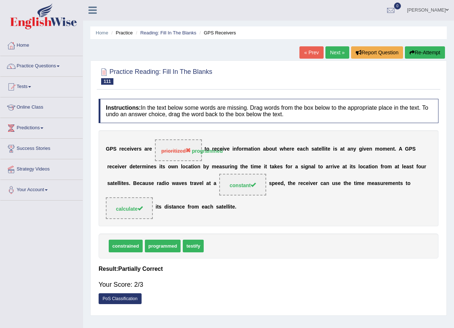
scroll to position [0, 0]
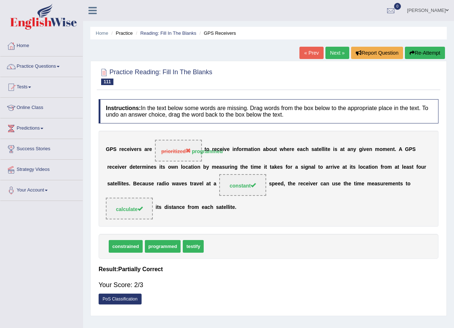
click at [338, 55] on link "Next »" at bounding box center [338, 53] width 24 height 12
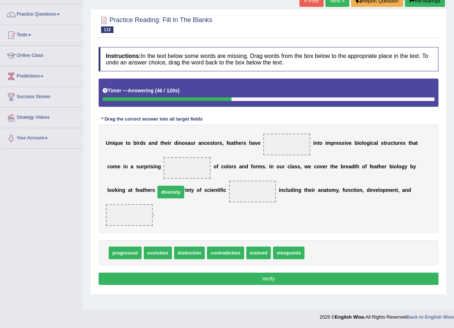
drag, startPoint x: 314, startPoint y: 228, endPoint x: 165, endPoint y: 167, distance: 161.2
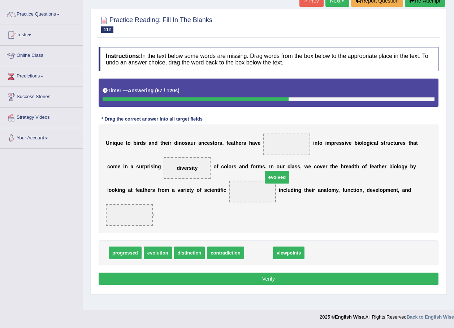
drag, startPoint x: 257, startPoint y: 231, endPoint x: 276, endPoint y: 143, distance: 90.3
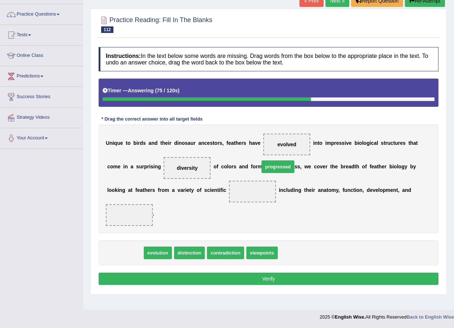
drag, startPoint x: 128, startPoint y: 228, endPoint x: 281, endPoint y: 142, distance: 175.5
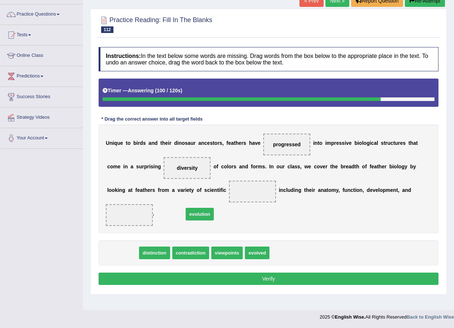
drag, startPoint x: 121, startPoint y: 229, endPoint x: 198, endPoint y: 190, distance: 86.2
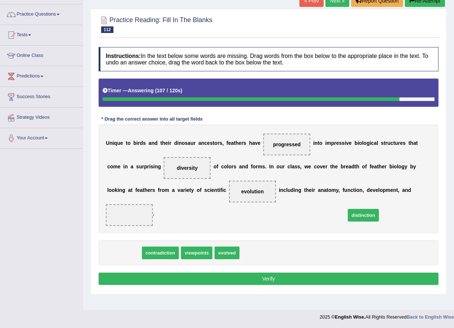
drag, startPoint x: 119, startPoint y: 229, endPoint x: 360, endPoint y: 192, distance: 243.7
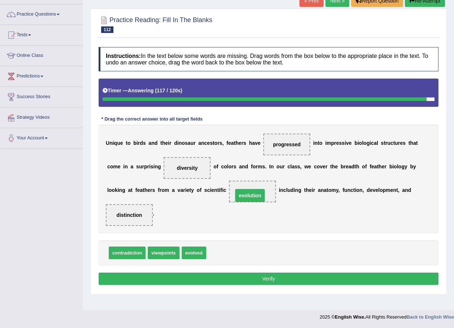
drag, startPoint x: 194, startPoint y: 190, endPoint x: 192, endPoint y: 194, distance: 4.7
drag, startPoint x: 155, startPoint y: 228, endPoint x: 187, endPoint y: 184, distance: 54.8
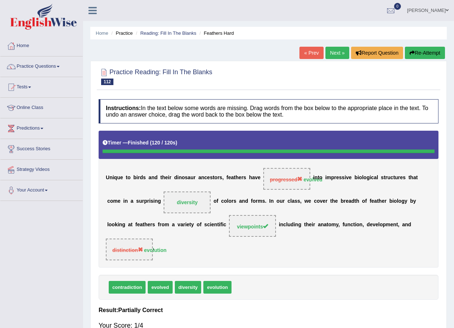
click at [336, 55] on link "Next »" at bounding box center [338, 53] width 24 height 12
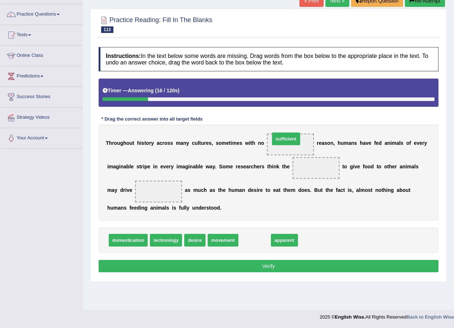
drag, startPoint x: 252, startPoint y: 243, endPoint x: 283, endPoint y: 141, distance: 106.0
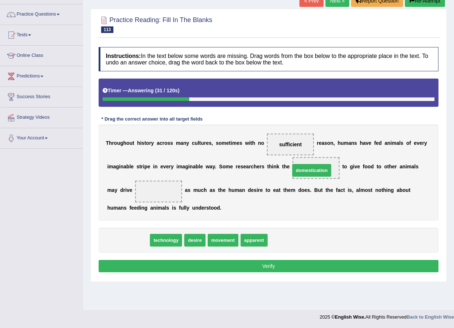
drag, startPoint x: 127, startPoint y: 238, endPoint x: 311, endPoint y: 168, distance: 196.8
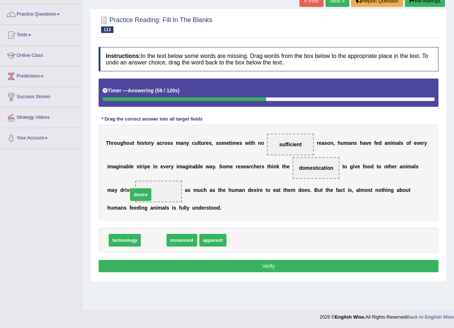
drag, startPoint x: 146, startPoint y: 241, endPoint x: 133, endPoint y: 196, distance: 47.4
click at [205, 261] on button "Verify" at bounding box center [269, 266] width 340 height 12
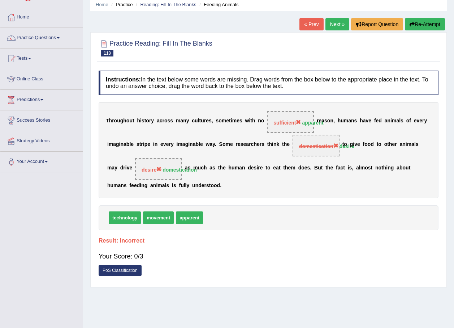
scroll to position [16, 0]
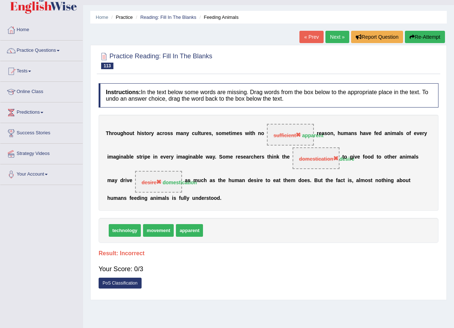
click at [338, 35] on link "Next »" at bounding box center [338, 37] width 24 height 12
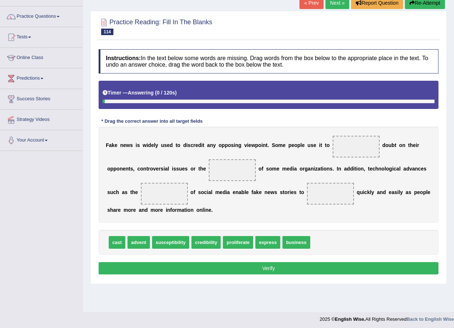
scroll to position [52, 0]
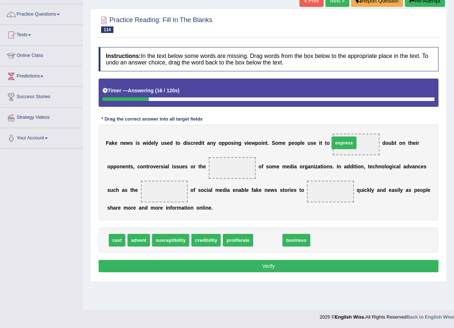
drag, startPoint x: 262, startPoint y: 240, endPoint x: 339, endPoint y: 143, distance: 123.6
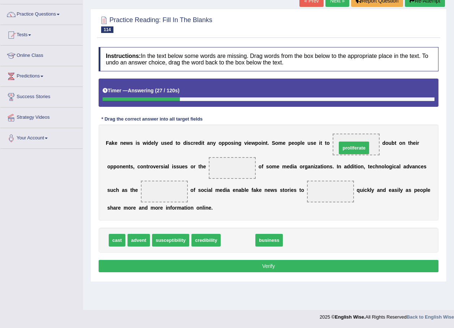
drag, startPoint x: 240, startPoint y: 238, endPoint x: 356, endPoint y: 144, distance: 149.3
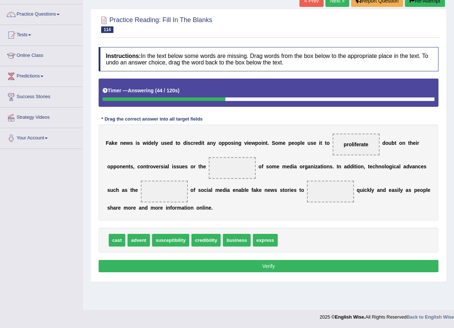
click at [238, 240] on span "business" at bounding box center [236, 240] width 27 height 13
drag, startPoint x: 139, startPoint y: 239, endPoint x: 133, endPoint y: 198, distance: 40.7
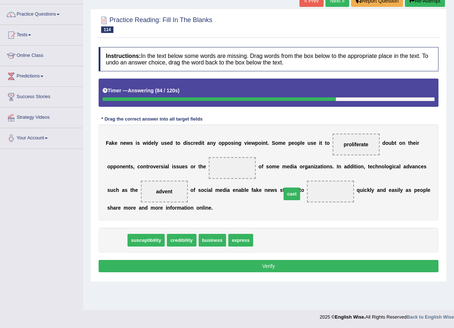
drag, startPoint x: 118, startPoint y: 239, endPoint x: 293, endPoint y: 192, distance: 181.0
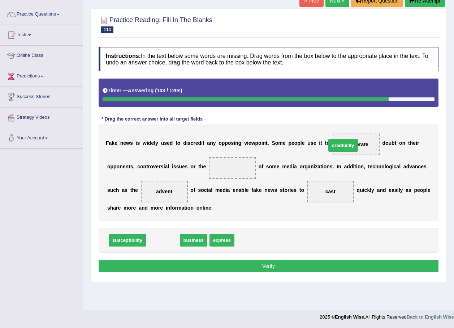
drag, startPoint x: 158, startPoint y: 241, endPoint x: 338, endPoint y: 147, distance: 203.8
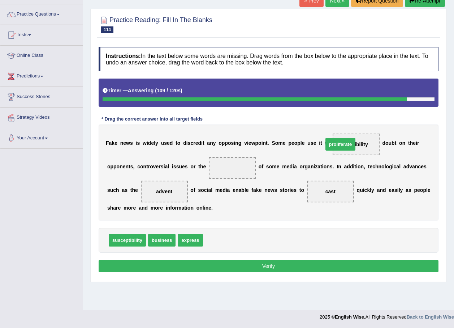
drag, startPoint x: 214, startPoint y: 237, endPoint x: 335, endPoint y: 141, distance: 153.9
click at [222, 238] on span "credibility" at bounding box center [219, 240] width 29 height 13
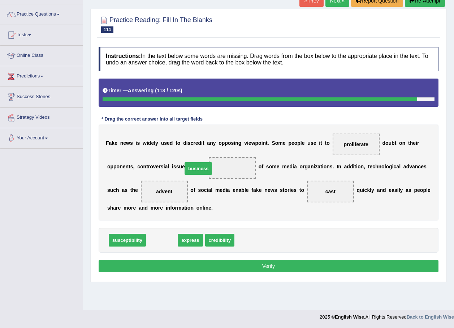
drag, startPoint x: 164, startPoint y: 240, endPoint x: 202, endPoint y: 167, distance: 82.1
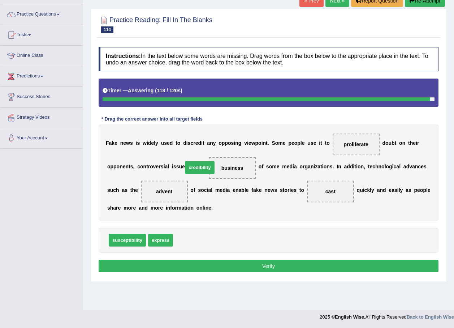
drag, startPoint x: 193, startPoint y: 239, endPoint x: 203, endPoint y: 166, distance: 73.3
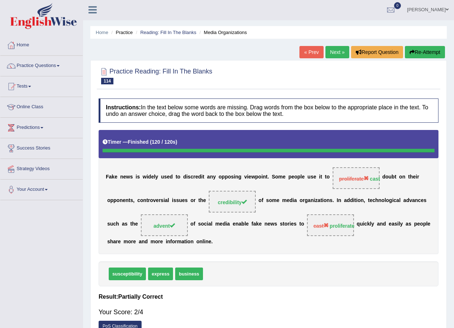
scroll to position [0, 0]
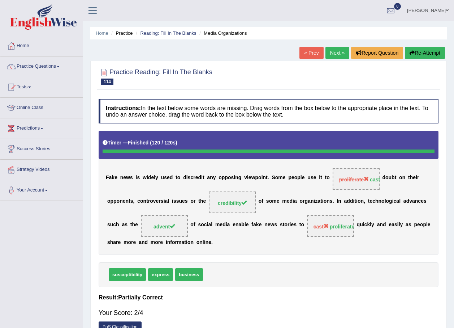
click at [330, 50] on link "Next »" at bounding box center [338, 53] width 24 height 12
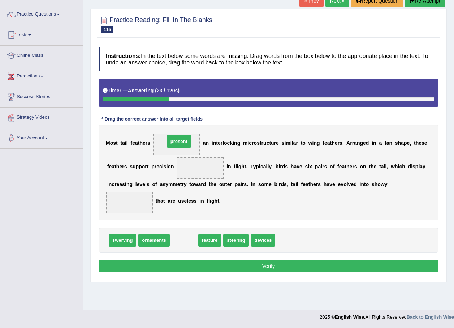
drag, startPoint x: 184, startPoint y: 238, endPoint x: 179, endPoint y: 140, distance: 98.8
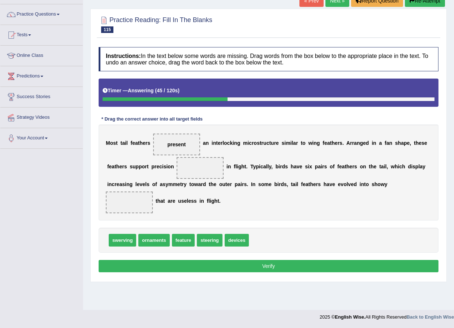
drag, startPoint x: 203, startPoint y: 208, endPoint x: 203, endPoint y: 202, distance: 5.4
click at [203, 202] on div "M o s t t a i l f e a t h e r s present a n i n t e r l o c k i n g m i c r o s…" at bounding box center [269, 172] width 340 height 96
drag, startPoint x: 208, startPoint y: 244, endPoint x: 202, endPoint y: 177, distance: 66.7
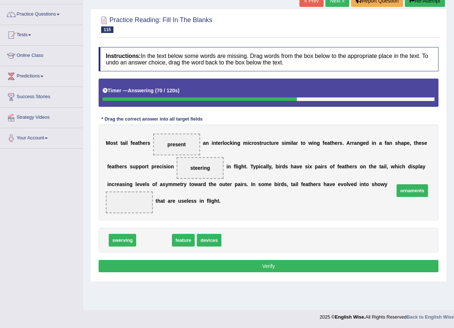
drag, startPoint x: 152, startPoint y: 241, endPoint x: 411, endPoint y: 192, distance: 263.5
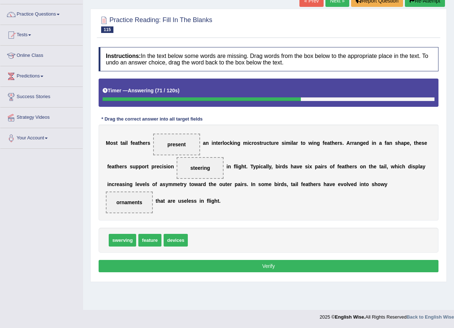
click at [263, 261] on button "Verify" at bounding box center [269, 266] width 340 height 12
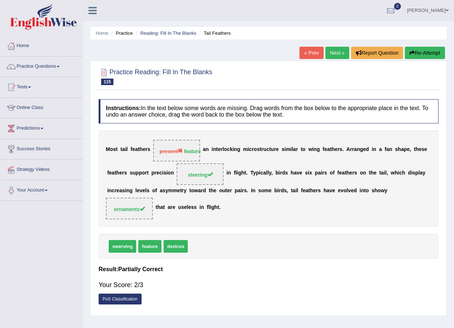
click at [340, 52] on link "Next »" at bounding box center [338, 53] width 24 height 12
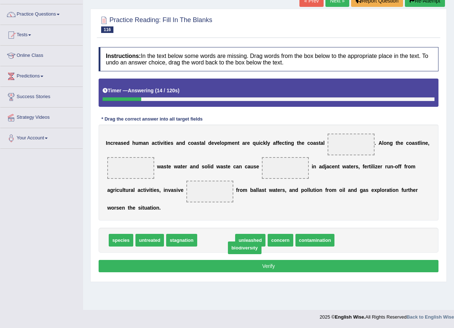
drag, startPoint x: 209, startPoint y: 231, endPoint x: 233, endPoint y: 235, distance: 24.7
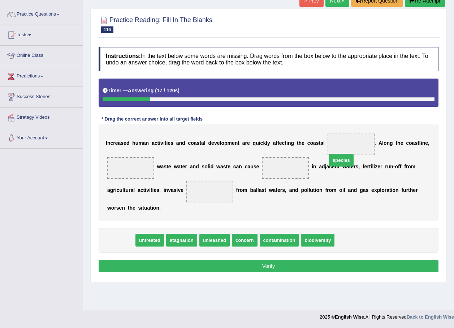
drag, startPoint x: 117, startPoint y: 229, endPoint x: 339, endPoint y: 149, distance: 235.9
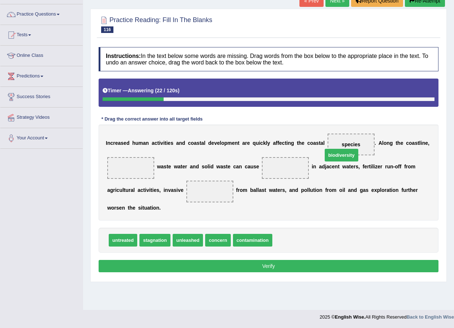
drag, startPoint x: 275, startPoint y: 227, endPoint x: 326, endPoint y: 142, distance: 98.7
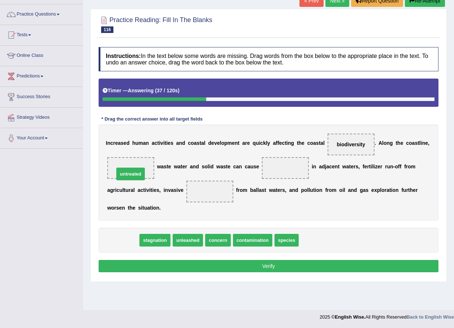
drag, startPoint x: 124, startPoint y: 232, endPoint x: 132, endPoint y: 166, distance: 66.6
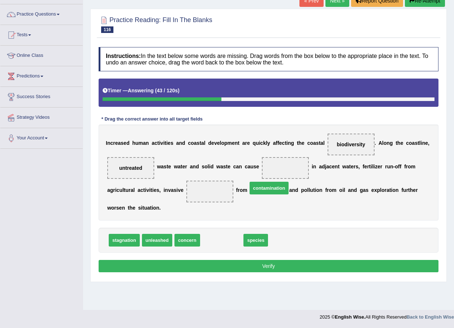
drag, startPoint x: 217, startPoint y: 229, endPoint x: 265, endPoint y: 177, distance: 70.9
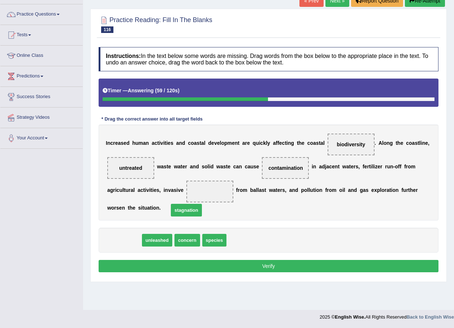
drag, startPoint x: 125, startPoint y: 231, endPoint x: 187, endPoint y: 201, distance: 69.0
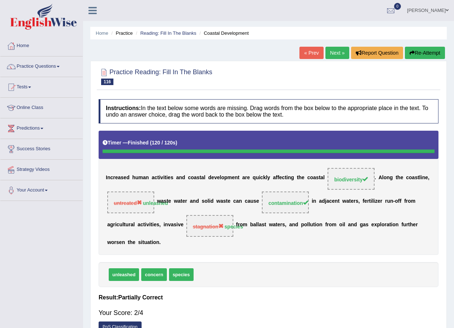
click at [337, 53] on link "Next »" at bounding box center [338, 53] width 24 height 12
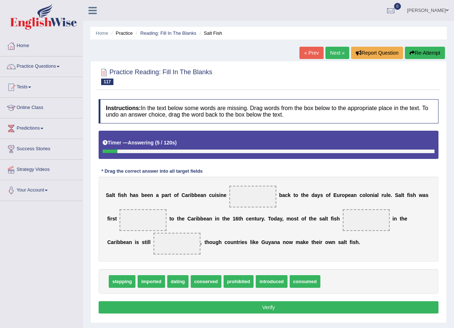
scroll to position [36, 0]
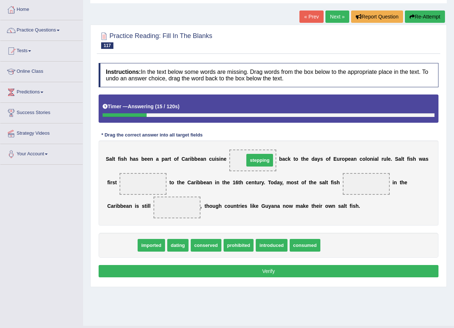
drag, startPoint x: 123, startPoint y: 245, endPoint x: 261, endPoint y: 160, distance: 161.8
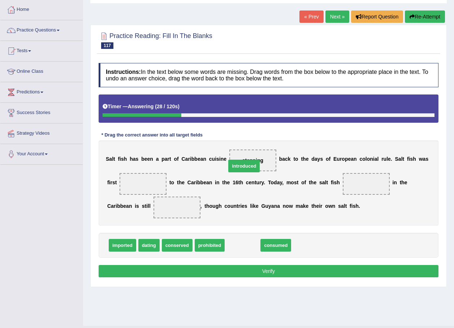
drag, startPoint x: 232, startPoint y: 248, endPoint x: 234, endPoint y: 163, distance: 84.2
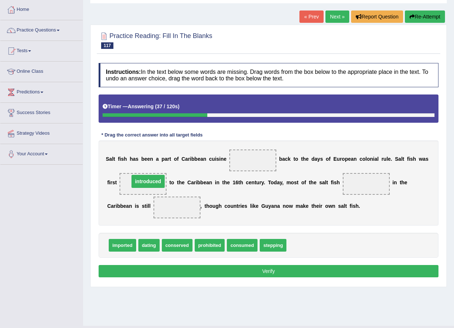
drag, startPoint x: 235, startPoint y: 159, endPoint x: 129, endPoint y: 180, distance: 108.0
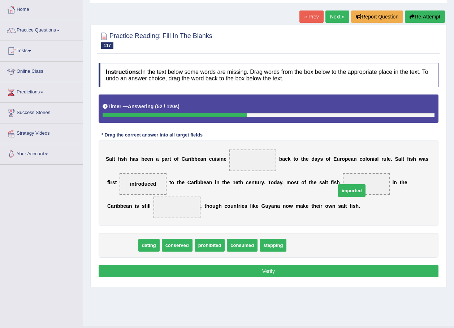
drag, startPoint x: 121, startPoint y: 248, endPoint x: 351, endPoint y: 193, distance: 236.0
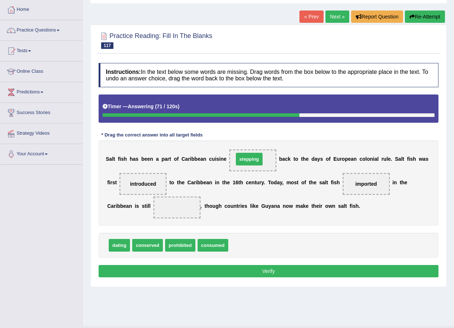
drag, startPoint x: 241, startPoint y: 243, endPoint x: 248, endPoint y: 157, distance: 86.3
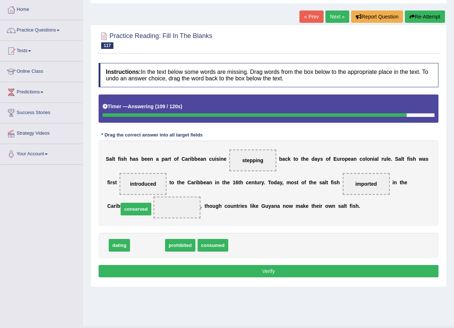
drag, startPoint x: 146, startPoint y: 247, endPoint x: 134, endPoint y: 211, distance: 38.0
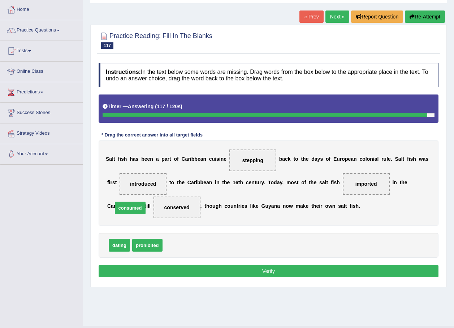
drag, startPoint x: 180, startPoint y: 246, endPoint x: 130, endPoint y: 209, distance: 62.3
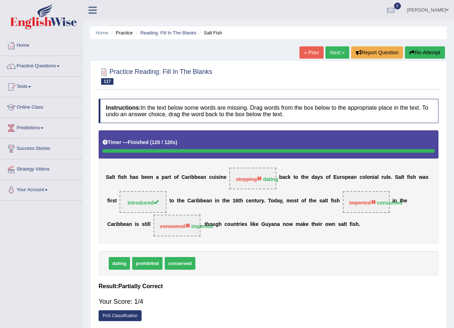
scroll to position [0, 0]
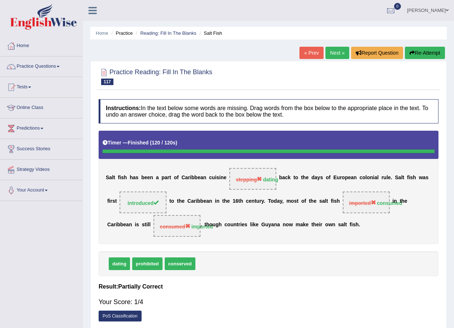
click at [336, 48] on link "Next »" at bounding box center [338, 53] width 24 height 12
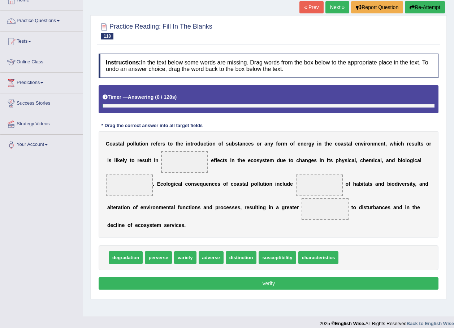
scroll to position [52, 0]
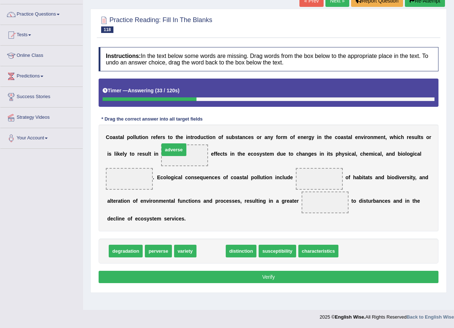
drag, startPoint x: 204, startPoint y: 249, endPoint x: 167, endPoint y: 148, distance: 107.9
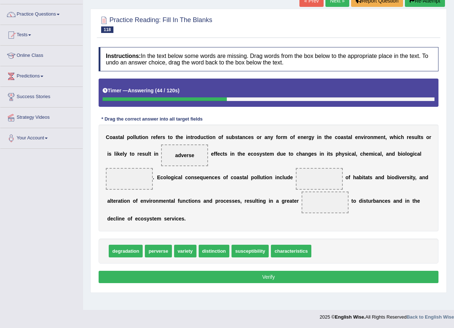
click at [214, 251] on span "distinction" at bounding box center [214, 250] width 31 height 13
drag, startPoint x: 119, startPoint y: 253, endPoint x: 122, endPoint y: 185, distance: 68.0
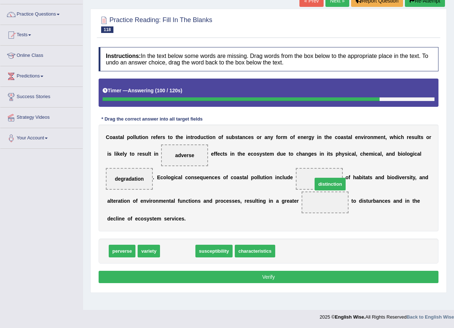
drag, startPoint x: 175, startPoint y: 252, endPoint x: 328, endPoint y: 185, distance: 166.6
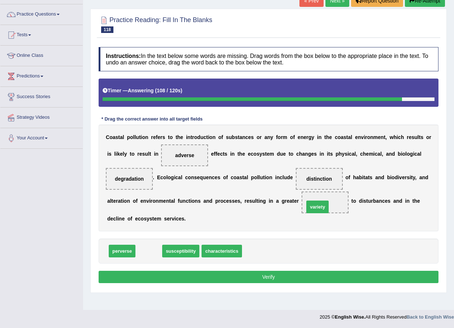
drag, startPoint x: 151, startPoint y: 253, endPoint x: 320, endPoint y: 209, distance: 174.5
drag, startPoint x: 154, startPoint y: 253, endPoint x: 317, endPoint y: 205, distance: 170.1
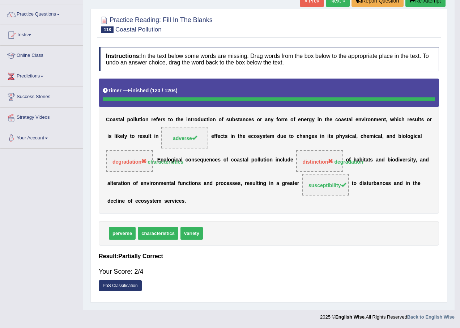
click at [157, 251] on body "Toggle navigation Home Practice Questions Speaking Practice Read Aloud Repeat S…" at bounding box center [230, 112] width 460 height 328
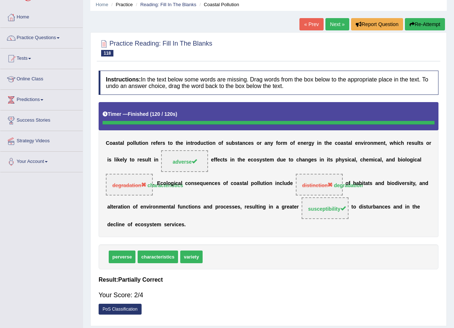
scroll to position [16, 0]
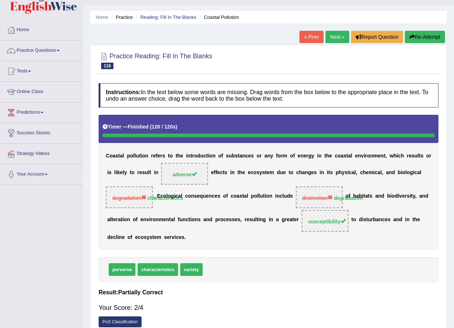
click at [337, 39] on link "Next »" at bounding box center [338, 37] width 24 height 12
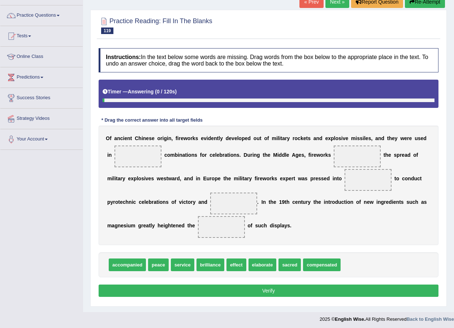
scroll to position [53, 0]
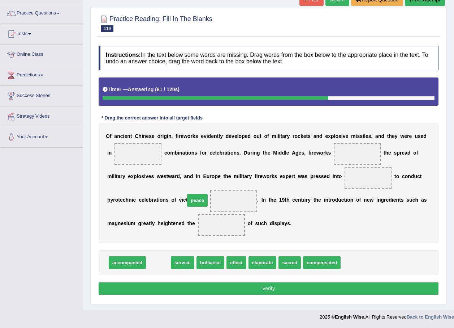
drag, startPoint x: 156, startPoint y: 263, endPoint x: 195, endPoint y: 201, distance: 73.6
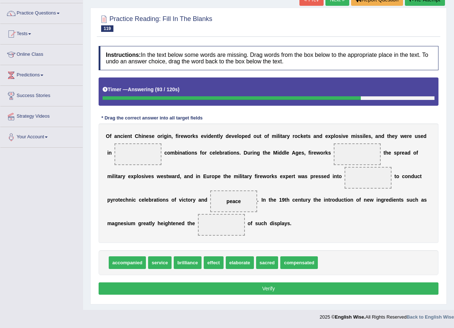
click at [208, 263] on span "effect" at bounding box center [214, 262] width 20 height 13
drag, startPoint x: 202, startPoint y: 265, endPoint x: 173, endPoint y: 232, distance: 44.0
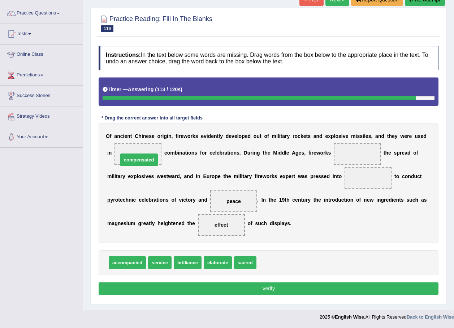
drag, startPoint x: 264, startPoint y: 261, endPoint x: 125, endPoint y: 156, distance: 174.1
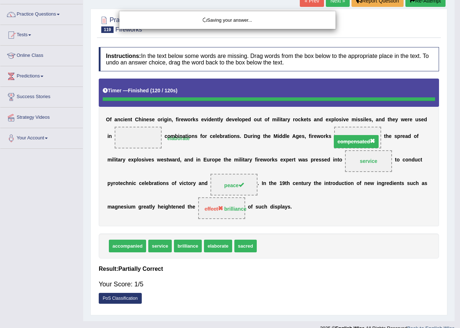
drag, startPoint x: 127, startPoint y: 153, endPoint x: 339, endPoint y: 157, distance: 212.6
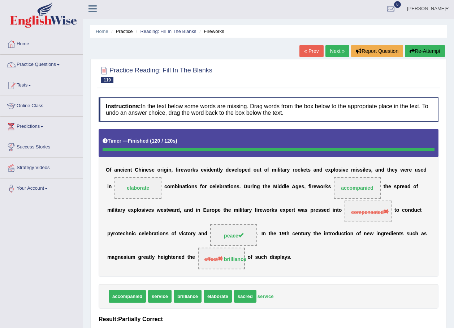
scroll to position [0, 0]
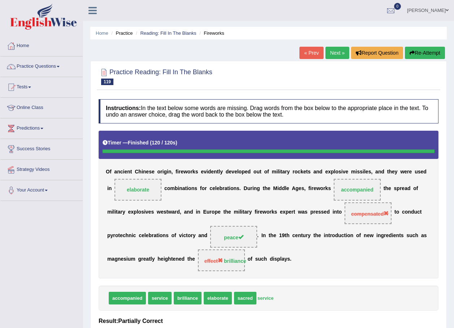
click at [336, 49] on link "Next »" at bounding box center [338, 53] width 24 height 12
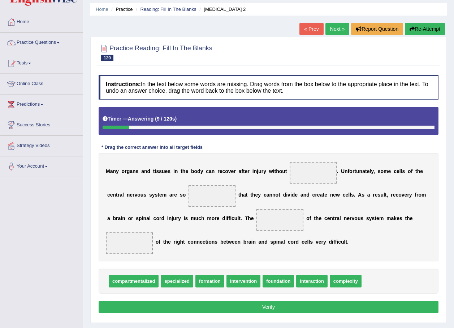
scroll to position [36, 0]
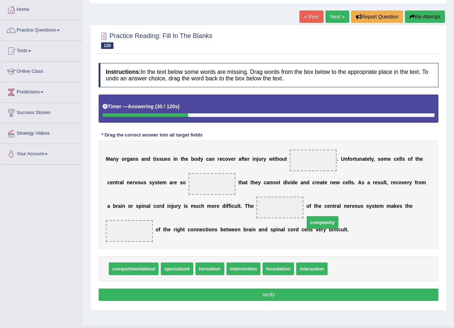
drag, startPoint x: 340, startPoint y: 255, endPoint x: 307, endPoint y: 182, distance: 79.8
click at [311, 216] on span "complexity" at bounding box center [323, 222] width 32 height 13
drag, startPoint x: 341, startPoint y: 258, endPoint x: 303, endPoint y: 167, distance: 98.2
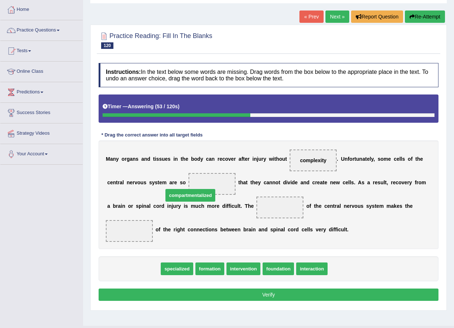
drag, startPoint x: 132, startPoint y: 259, endPoint x: 192, endPoint y: 186, distance: 94.6
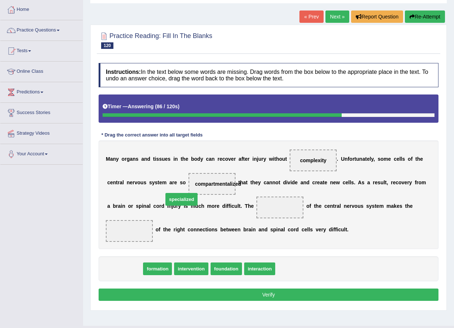
drag, startPoint x: 128, startPoint y: 256, endPoint x: 185, endPoint y: 187, distance: 89.7
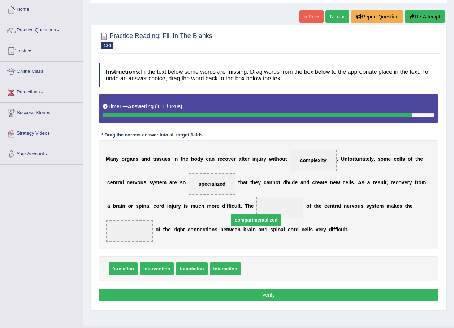
drag, startPoint x: 254, startPoint y: 256, endPoint x: 242, endPoint y: 207, distance: 50.2
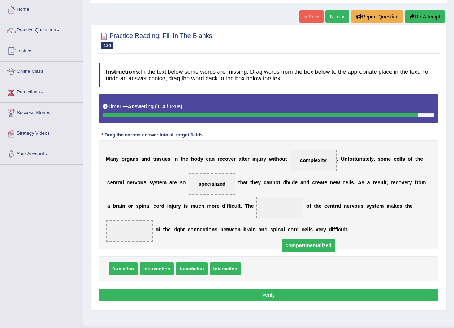
drag, startPoint x: 242, startPoint y: 205, endPoint x: 267, endPoint y: 252, distance: 53.1
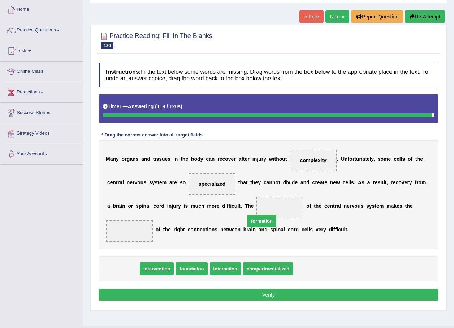
drag, startPoint x: 125, startPoint y: 255, endPoint x: 257, endPoint y: 207, distance: 140.4
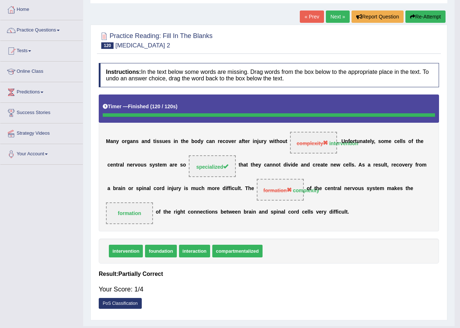
click at [240, 256] on body "Toggle navigation Home Practice Questions Speaking Practice Read Aloud Repeat S…" at bounding box center [230, 128] width 460 height 328
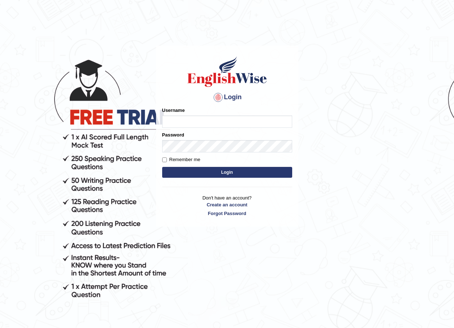
click at [379, 262] on body "Login Please fix the following errors: Username Password Remember me Login Don'…" at bounding box center [227, 187] width 454 height 328
click at [384, 263] on body "Login Please fix the following errors: Username Password Remember me Login Don'…" at bounding box center [227, 187] width 454 height 328
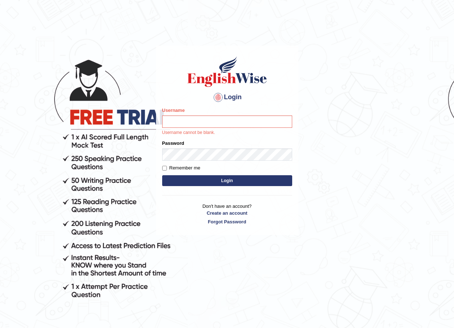
click at [393, 273] on body "Login Please fix the following errors: Username Username cannot be blank. Passw…" at bounding box center [227, 187] width 454 height 328
click at [201, 120] on input "Username" at bounding box center [227, 121] width 130 height 12
type input "e"
type input "susmitas_parramatta"
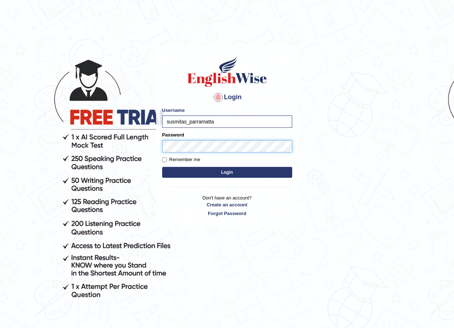
click at [162, 167] on button "Login" at bounding box center [227, 172] width 130 height 11
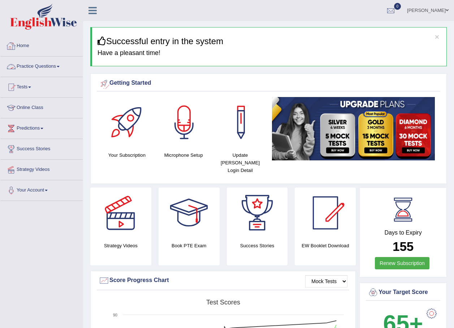
click at [40, 67] on link "Practice Questions" at bounding box center [41, 65] width 82 height 18
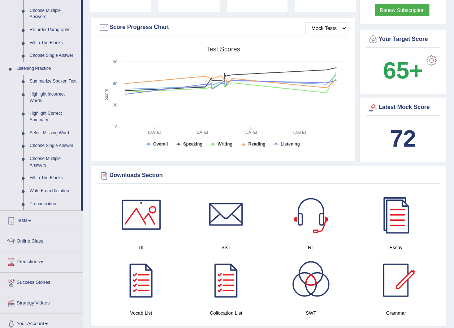
scroll to position [253, 0]
click at [48, 174] on link "Fill In The Blanks" at bounding box center [53, 177] width 55 height 13
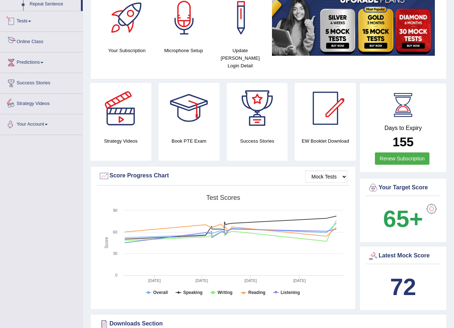
scroll to position [127, 0]
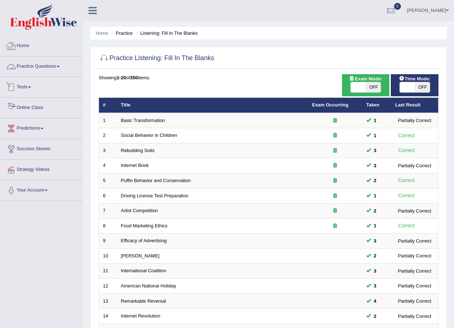
click at [55, 67] on link "Practice Questions" at bounding box center [41, 65] width 82 height 18
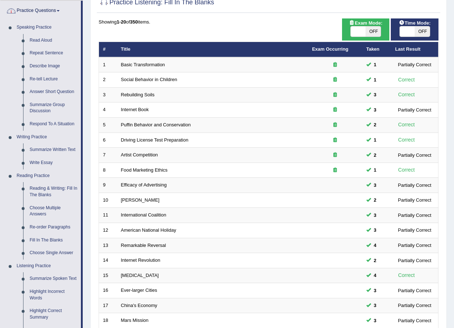
scroll to position [72, 0]
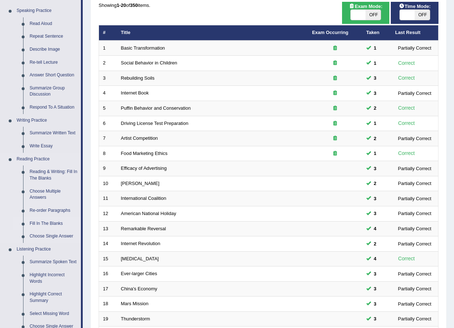
click at [41, 224] on link "Fill In The Blanks" at bounding box center [53, 223] width 55 height 13
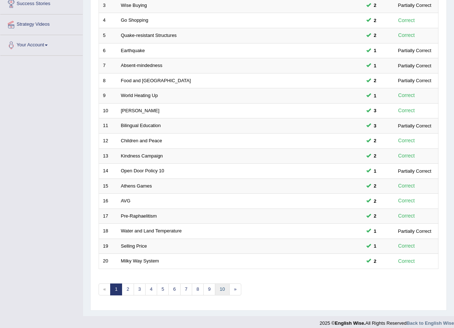
scroll to position [151, 0]
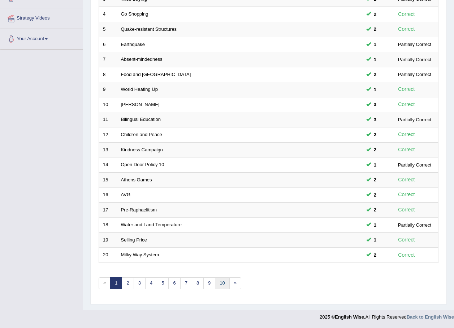
click at [226, 282] on link "10" at bounding box center [222, 283] width 14 height 12
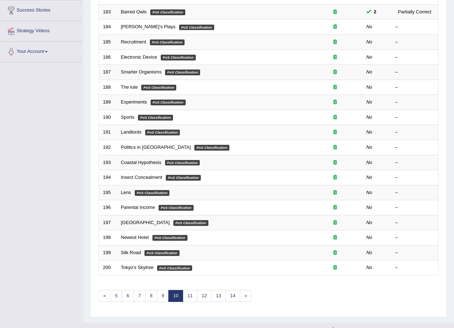
scroll to position [151, 0]
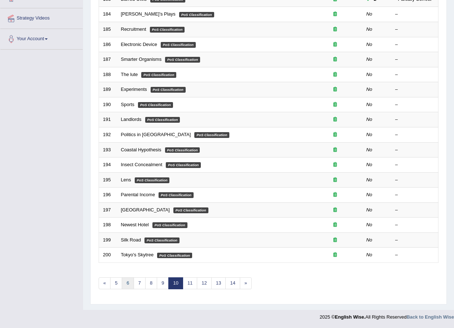
click at [131, 281] on link "6" at bounding box center [128, 283] width 12 height 12
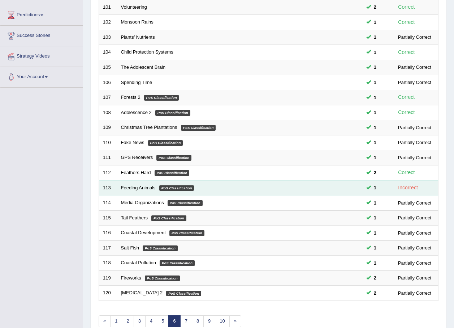
scroll to position [145, 0]
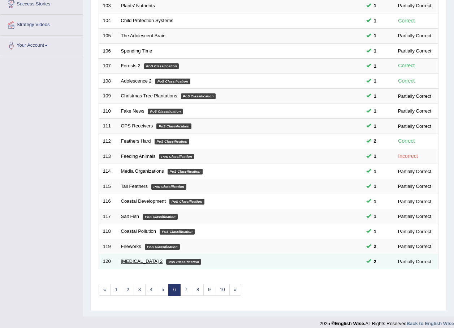
click at [139, 263] on link "Spinal Cord Injury 2" at bounding box center [142, 260] width 42 height 5
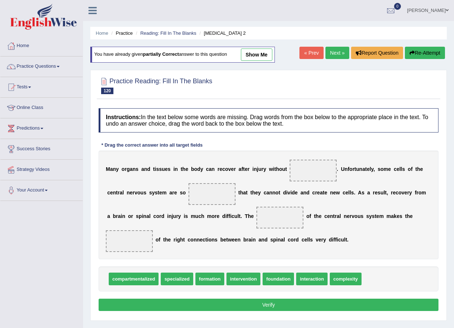
click at [256, 46] on div "Home Practice Reading: Fill In The Blanks [MEDICAL_DATA] 2 You have already giv…" at bounding box center [268, 181] width 371 height 362
click at [257, 55] on link "show me" at bounding box center [256, 54] width 31 height 12
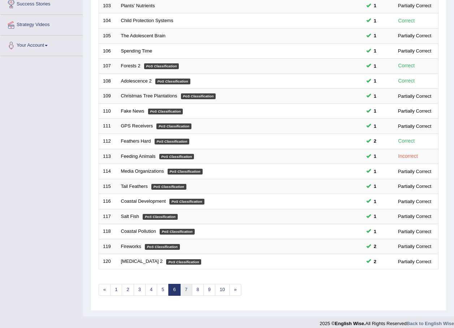
click at [185, 290] on link "7" at bounding box center [186, 289] width 12 height 12
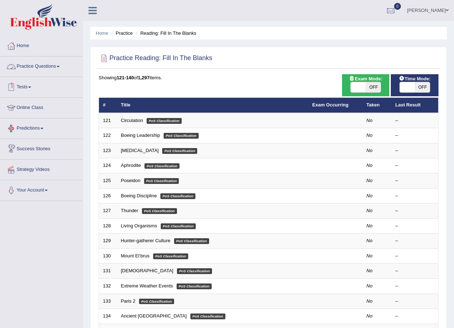
click at [48, 63] on link "Practice Questions" at bounding box center [41, 65] width 82 height 18
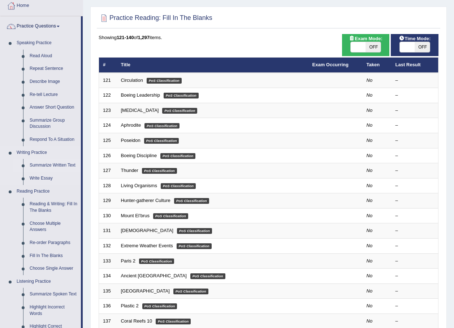
scroll to position [72, 0]
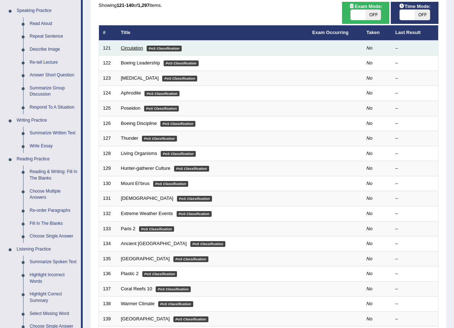
click at [131, 50] on link "Circulation" at bounding box center [132, 47] width 22 height 5
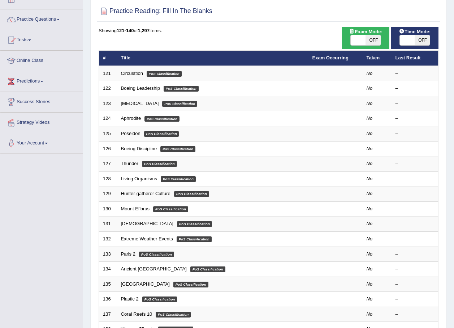
scroll to position [36, 0]
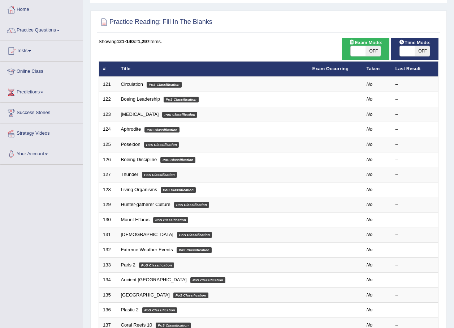
click at [403, 49] on span at bounding box center [407, 51] width 15 height 10
checkbox input "true"
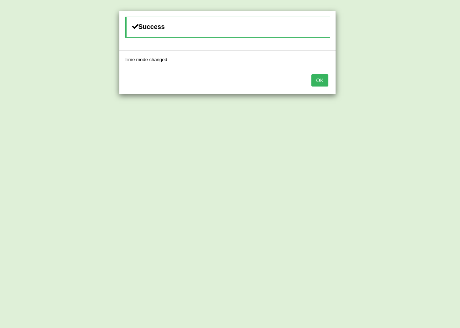
click at [325, 79] on button "OK" at bounding box center [319, 80] width 17 height 12
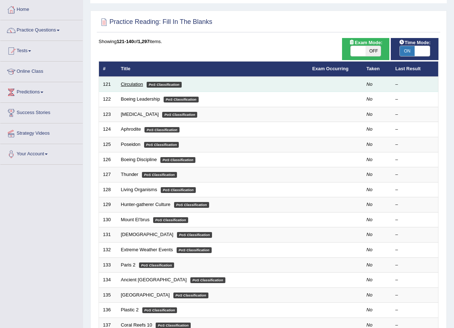
click at [133, 84] on link "Circulation" at bounding box center [132, 83] width 22 height 5
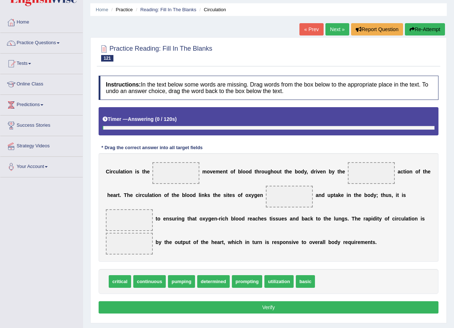
scroll to position [52, 0]
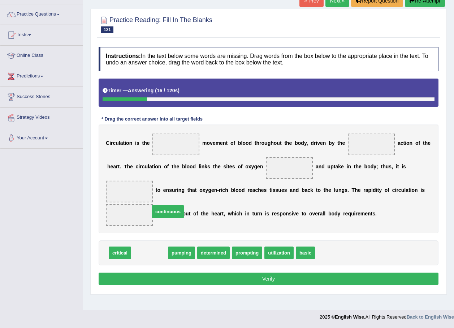
drag, startPoint x: 154, startPoint y: 239, endPoint x: 177, endPoint y: 181, distance: 61.8
click at [176, 205] on span "continuous" at bounding box center [168, 211] width 33 height 13
drag, startPoint x: 159, startPoint y: 239, endPoint x: 188, endPoint y: 137, distance: 105.9
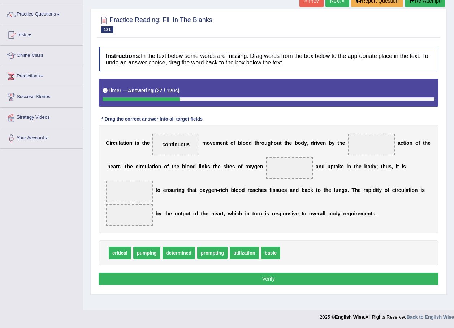
click at [211, 246] on span "prompting" at bounding box center [212, 252] width 30 height 13
drag, startPoint x: 146, startPoint y: 240, endPoint x: 365, endPoint y: 145, distance: 238.7
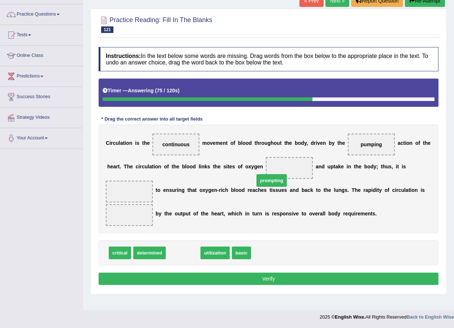
drag, startPoint x: 183, startPoint y: 242, endPoint x: 272, endPoint y: 170, distance: 114.3
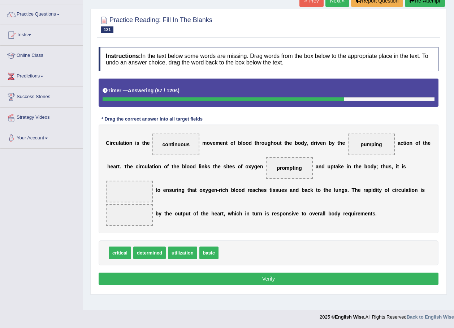
click at [120, 246] on span "critical" at bounding box center [120, 252] width 22 height 13
drag, startPoint x: 145, startPoint y: 238, endPoint x: 377, endPoint y: 179, distance: 239.2
drag, startPoint x: 377, startPoint y: 192, endPoint x: 391, endPoint y: 164, distance: 30.9
click at [147, 246] on span "utilization" at bounding box center [147, 252] width 29 height 13
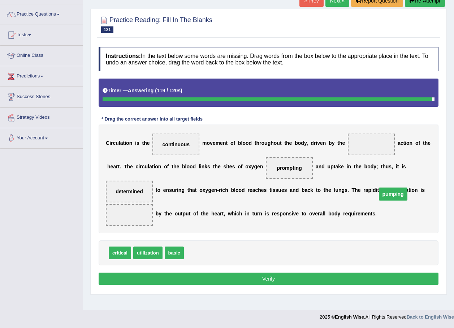
drag, startPoint x: 354, startPoint y: 142, endPoint x: 377, endPoint y: 194, distance: 57.3
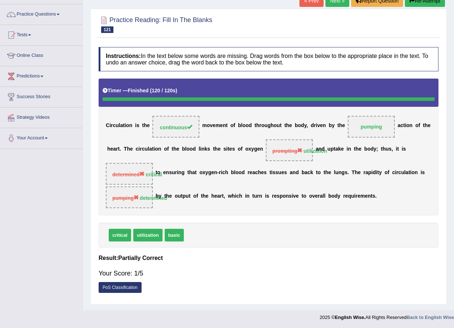
scroll to position [16, 0]
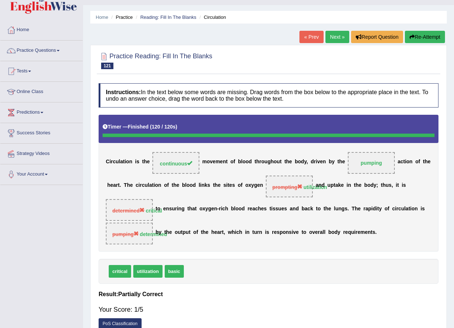
click at [334, 33] on link "Next »" at bounding box center [338, 37] width 24 height 12
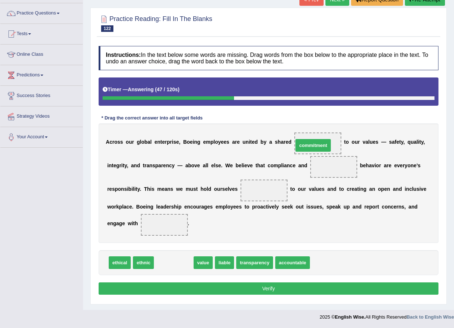
drag, startPoint x: 183, startPoint y: 260, endPoint x: 322, endPoint y: 142, distance: 182.2
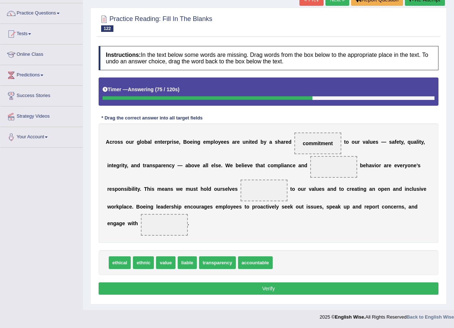
click at [215, 262] on span "transparency" at bounding box center [217, 262] width 37 height 13
drag, startPoint x: 122, startPoint y: 264, endPoint x: 303, endPoint y: 169, distance: 204.7
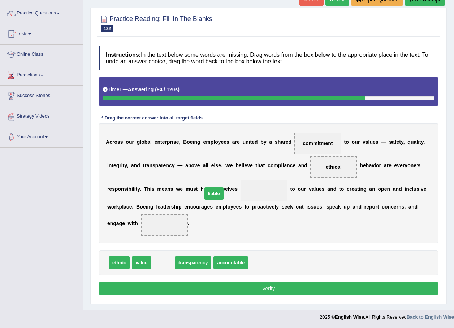
drag, startPoint x: 159, startPoint y: 260, endPoint x: 210, endPoint y: 191, distance: 85.8
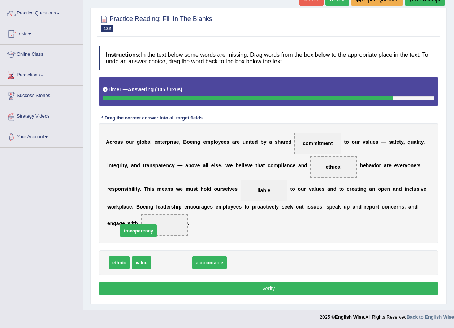
drag, startPoint x: 178, startPoint y: 265, endPoint x: 143, endPoint y: 232, distance: 48.1
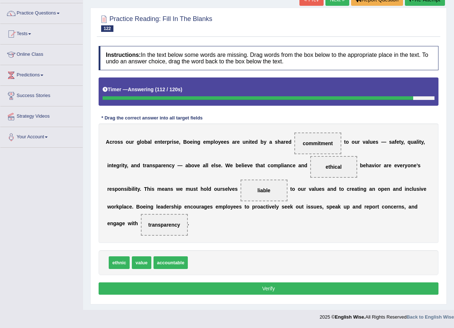
click at [218, 285] on button "Verify" at bounding box center [269, 288] width 340 height 12
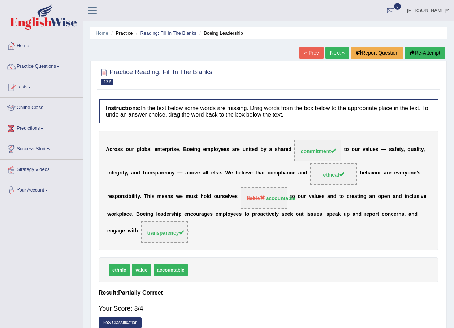
click at [337, 51] on link "Next »" at bounding box center [338, 53] width 24 height 12
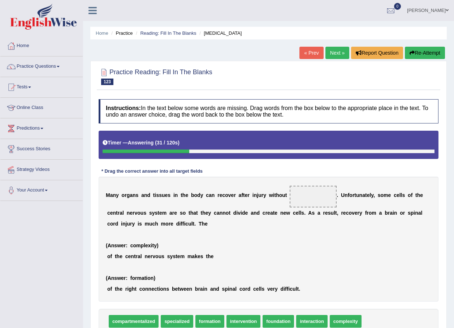
click at [339, 48] on link "Next »" at bounding box center [338, 53] width 24 height 12
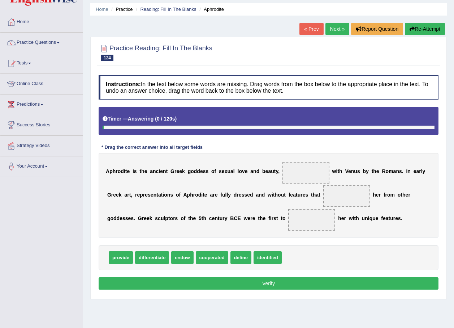
scroll to position [52, 0]
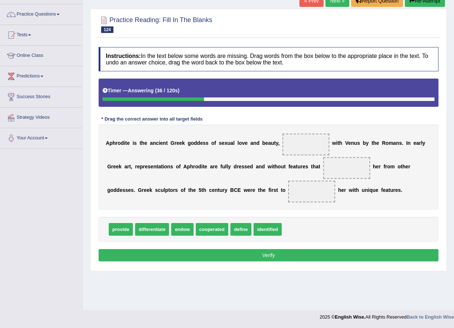
click at [259, 228] on span "identified" at bounding box center [268, 229] width 28 height 13
drag, startPoint x: 237, startPoint y: 231, endPoint x: 324, endPoint y: 168, distance: 107.4
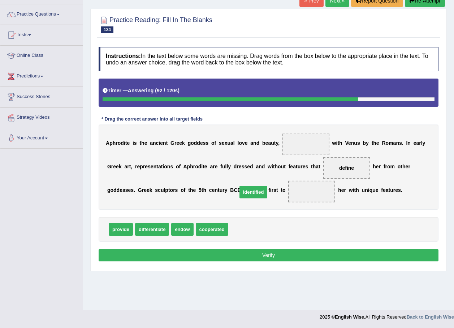
drag, startPoint x: 235, startPoint y: 231, endPoint x: 244, endPoint y: 194, distance: 38.3
drag, startPoint x: 179, startPoint y: 231, endPoint x: 252, endPoint y: 194, distance: 81.8
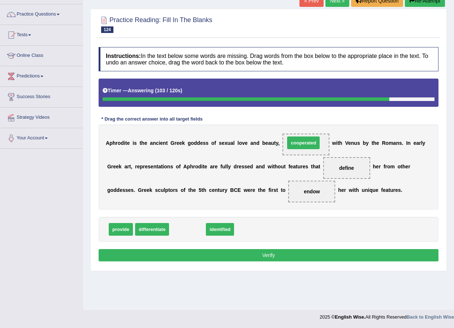
drag, startPoint x: 188, startPoint y: 229, endPoint x: 304, endPoint y: 143, distance: 144.7
click at [296, 256] on button "Verify" at bounding box center [269, 255] width 340 height 12
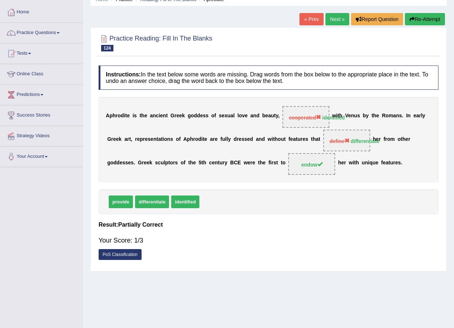
scroll to position [16, 0]
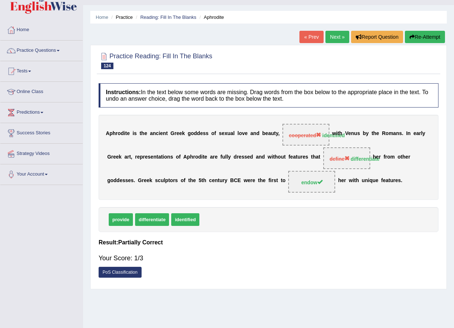
click at [336, 35] on link "Next »" at bounding box center [338, 37] width 24 height 12
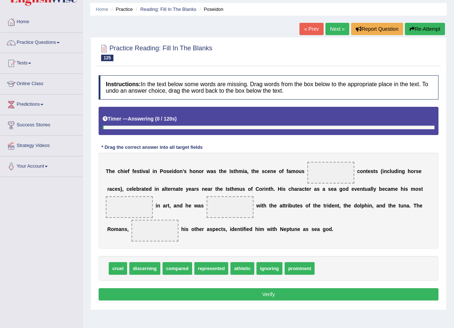
scroll to position [52, 0]
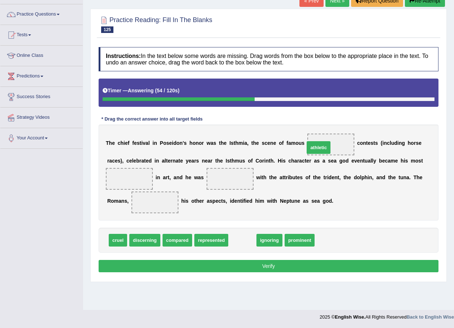
drag, startPoint x: 238, startPoint y: 242, endPoint x: 315, endPoint y: 149, distance: 119.9
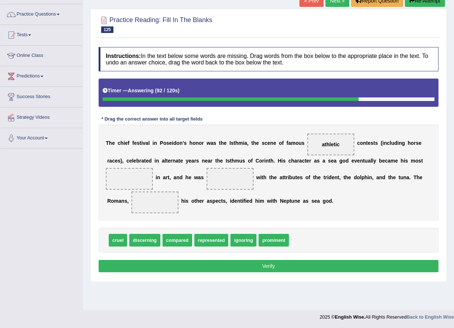
click at [115, 244] on span "cruel" at bounding box center [118, 240] width 18 height 13
click at [208, 241] on span "represented" at bounding box center [211, 240] width 34 height 13
drag, startPoint x: 119, startPoint y: 238, endPoint x: 232, endPoint y: 171, distance: 131.5
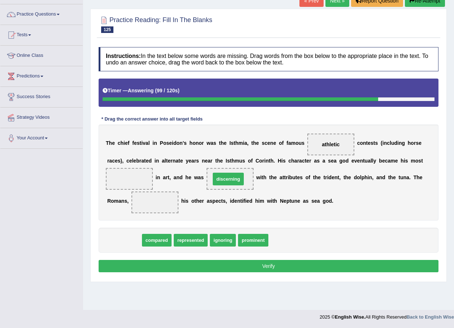
drag, startPoint x: 127, startPoint y: 241, endPoint x: 233, endPoint y: 180, distance: 122.3
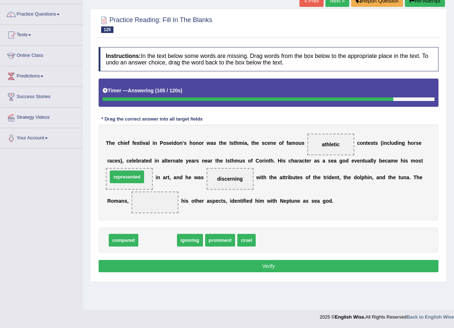
drag, startPoint x: 153, startPoint y: 242, endPoint x: 122, endPoint y: 179, distance: 70.3
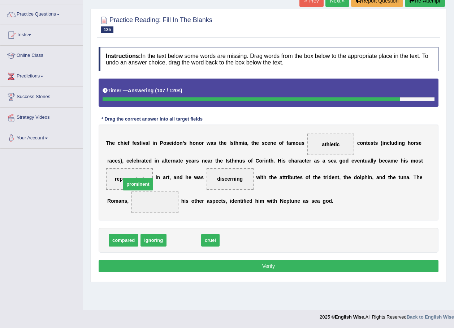
drag, startPoint x: 173, startPoint y: 238, endPoint x: 124, endPoint y: 179, distance: 76.0
drag, startPoint x: 177, startPoint y: 239, endPoint x: 133, endPoint y: 198, distance: 60.1
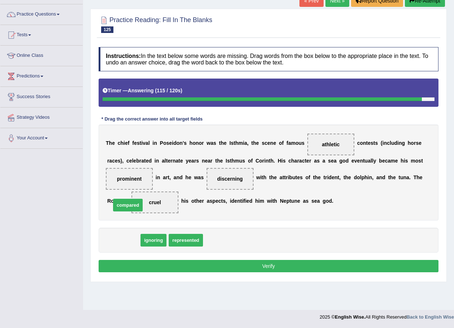
drag, startPoint x: 128, startPoint y: 236, endPoint x: 133, endPoint y: 201, distance: 35.3
